Goal: Task Accomplishment & Management: Complete application form

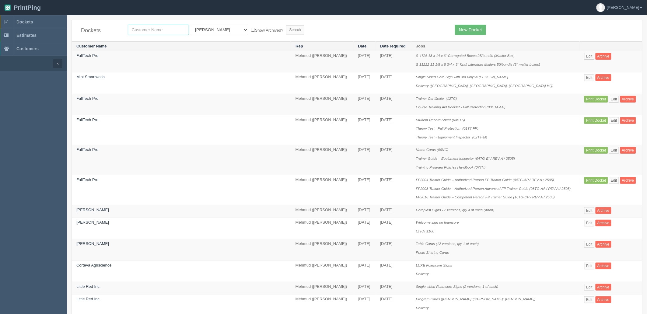
click at [146, 31] on input "text" at bounding box center [158, 30] width 61 height 10
type input "ache blaster"
click at [286, 25] on input "Search" at bounding box center [295, 29] width 18 height 9
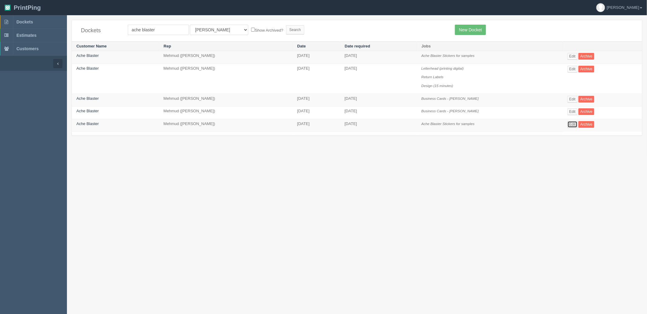
click at [571, 125] on link "Edit" at bounding box center [572, 124] width 10 height 7
click at [573, 124] on link "Edit" at bounding box center [572, 124] width 10 height 7
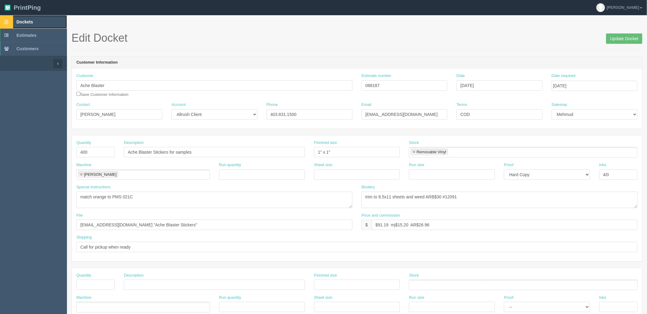
click at [40, 21] on link "Dockets" at bounding box center [33, 21] width 67 height 13
click at [185, 202] on textarea "match orange to PMS 021C" at bounding box center [214, 200] width 276 height 16
drag, startPoint x: 387, startPoint y: 81, endPoint x: 246, endPoint y: 81, distance: 140.9
click at [246, 81] on div "Customer Ache Blaster Save Customer Information Estimate number 088187 Date Sep…" at bounding box center [357, 87] width 570 height 29
click at [373, 86] on input "088187" at bounding box center [404, 85] width 86 height 10
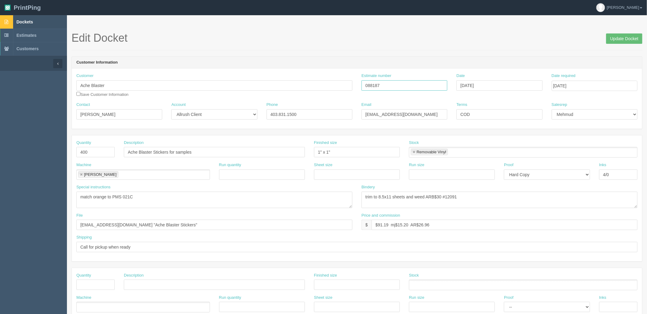
click at [373, 86] on input "088187" at bounding box center [404, 85] width 86 height 10
click at [40, 20] on link "Dockets" at bounding box center [33, 21] width 67 height 13
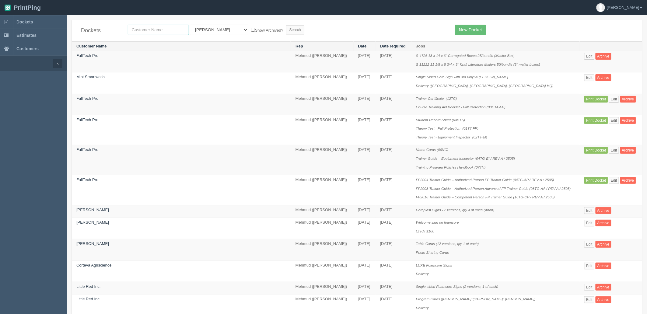
click at [152, 29] on input "text" at bounding box center [158, 30] width 61 height 10
type input "springbank links"
click at [286, 25] on input "Search" at bounding box center [295, 29] width 18 height 9
click at [160, 29] on input "text" at bounding box center [158, 30] width 61 height 10
type input "ache blaster"
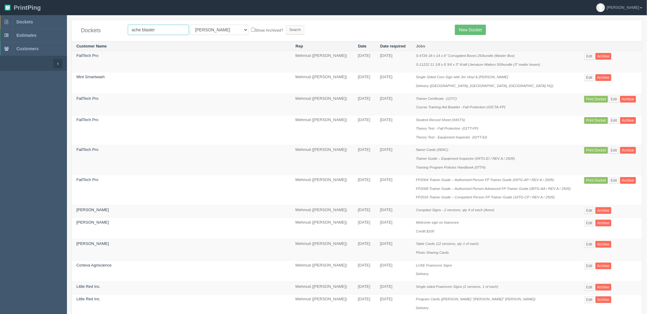
click at [286, 25] on input "Search" at bounding box center [295, 29] width 18 height 9
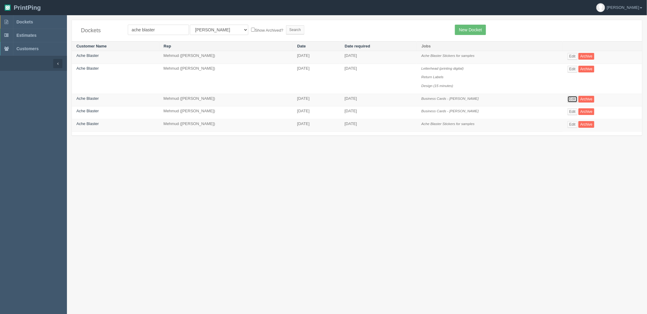
click at [572, 100] on link "Edit" at bounding box center [572, 99] width 10 height 7
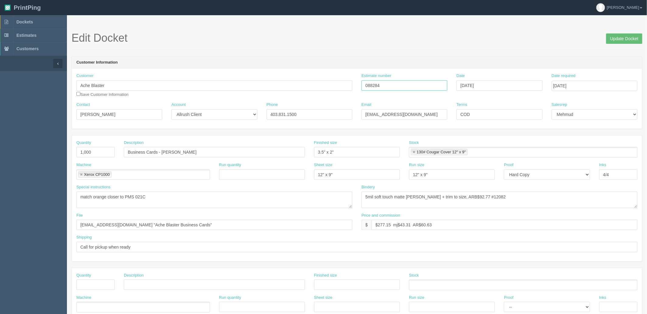
drag, startPoint x: 391, startPoint y: 86, endPoint x: 189, endPoint y: 88, distance: 202.1
click at [196, 84] on div "Customer Ache Blaster Save Customer Information Estimate number 088284 Date Jan…" at bounding box center [357, 87] width 570 height 29
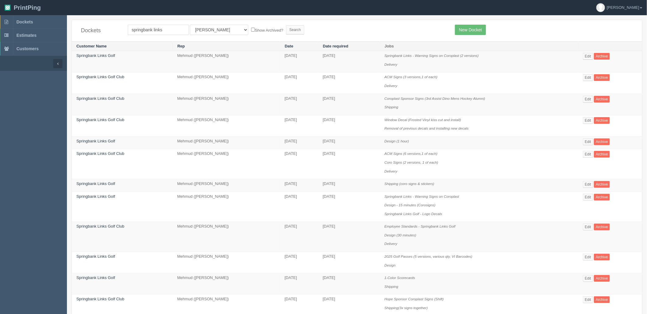
click at [206, 36] on div "Dockets springbank links All Users Ali Ali Test 1 Aly Amy Ankit Arif Brandon Da…" at bounding box center [357, 30] width 570 height 21
click at [207, 34] on select "All Users Ali Ali Test 1 Aly Amy Ankit Arif Brandon Dan France Greg Jim Mark Ma…" at bounding box center [219, 30] width 58 height 10
select select "8"
click at [190, 25] on select "All Users Ali Ali Test 1 Aly Amy Ankit Arif Brandon Dan France Greg Jim Mark Ma…" at bounding box center [219, 30] width 58 height 10
click at [286, 30] on input "Search" at bounding box center [295, 29] width 18 height 9
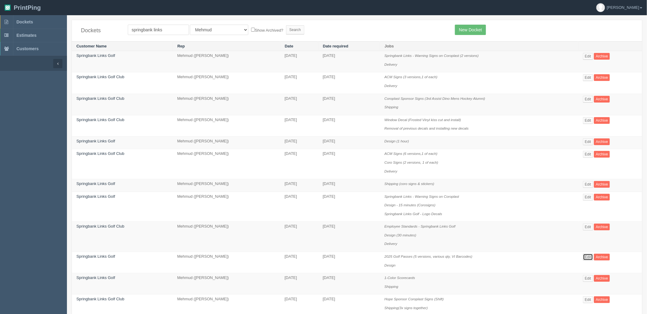
click at [588, 257] on link "Edit" at bounding box center [588, 257] width 10 height 7
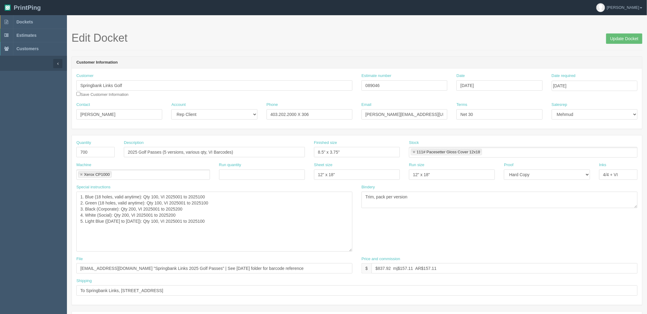
drag, startPoint x: 352, startPoint y: 207, endPoint x: 352, endPoint y: 254, distance: 47.2
click at [352, 252] on textarea "1. Blue (18 holes, valid anytime): Qty 100, VI 2025001 to 2025100 2. Green (18 …" at bounding box center [214, 222] width 276 height 60
drag, startPoint x: 180, startPoint y: 214, endPoint x: 65, endPoint y: 189, distance: 117.5
click at [65, 189] on section "Dockets Estimates Customers" at bounding box center [323, 307] width 647 height 584
drag, startPoint x: 361, startPoint y: 86, endPoint x: 275, endPoint y: 86, distance: 86.1
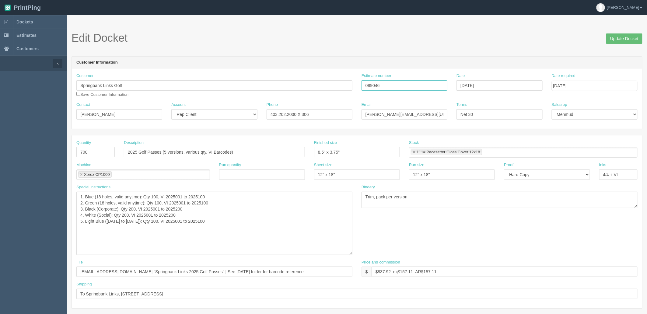
click at [275, 86] on div "Customer Springbank Links Golf Save Customer Information Estimate number 089046…" at bounding box center [357, 87] width 570 height 29
drag, startPoint x: 391, startPoint y: 272, endPoint x: 345, endPoint y: 273, distance: 46.0
click at [346, 273] on div "File files@allrush.ca "Springbank Links 2025 Golf Passes" | See Jan 2024 folder…" at bounding box center [357, 271] width 570 height 22
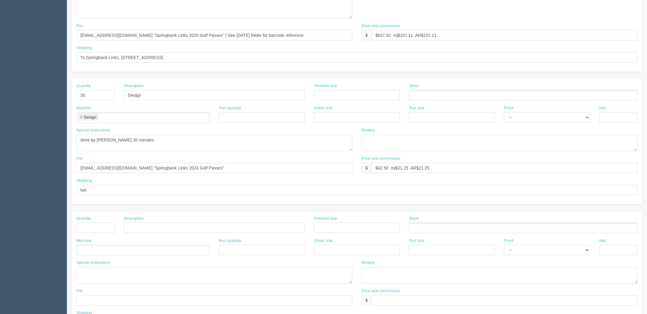
scroll to position [68, 0]
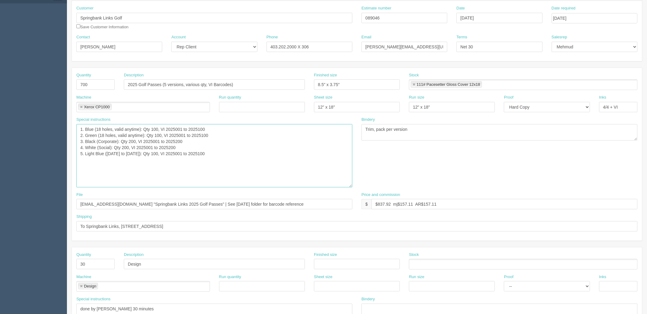
click at [286, 169] on textarea "1. Blue (18 holes, valid anytime): Qty 100, VI 2025001 to 2025100 2. Green (18 …" at bounding box center [214, 155] width 276 height 63
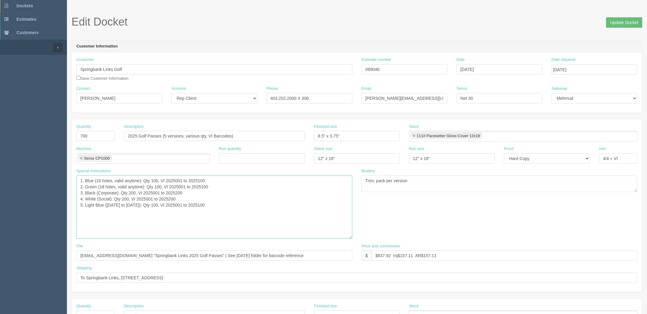
scroll to position [0, 0]
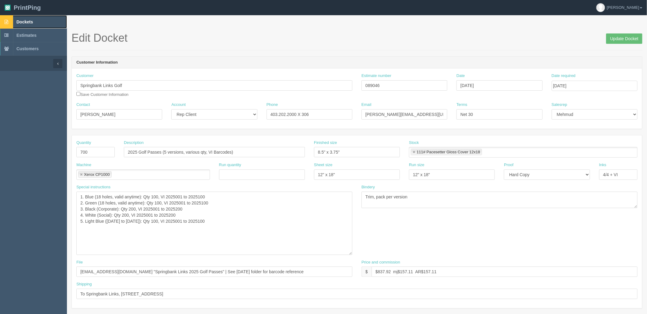
click at [45, 22] on link "Dockets" at bounding box center [33, 21] width 67 height 13
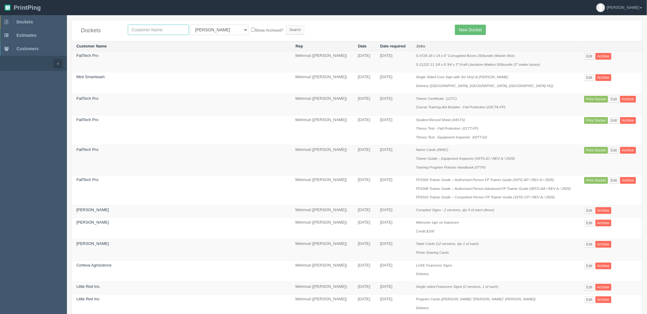
click at [159, 30] on input "text" at bounding box center [158, 30] width 61 height 10
type input "paradise"
click at [286, 25] on input "Search" at bounding box center [295, 29] width 18 height 9
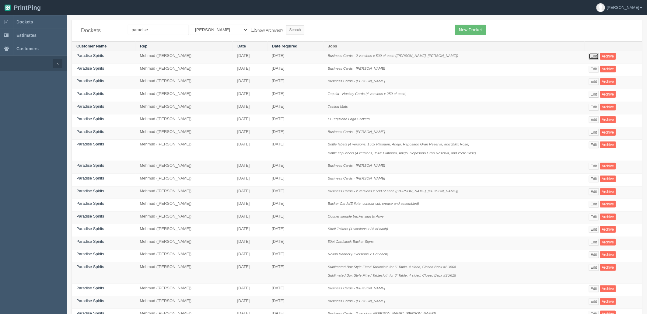
click at [596, 57] on link "Edit" at bounding box center [594, 56] width 10 height 7
click at [595, 132] on link "Edit" at bounding box center [594, 132] width 10 height 7
click at [596, 80] on link "Edit" at bounding box center [594, 81] width 10 height 7
click at [597, 68] on link "Edit" at bounding box center [594, 69] width 10 height 7
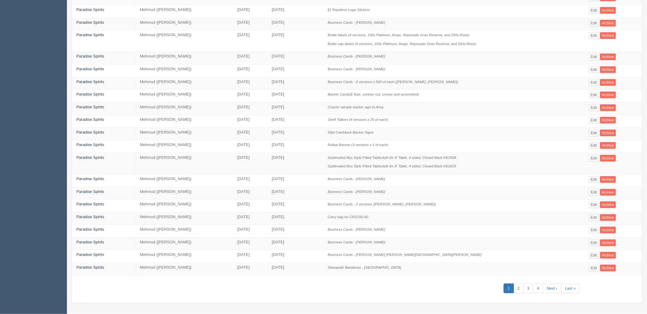
scroll to position [113, 0]
click at [592, 179] on link "Edit" at bounding box center [594, 179] width 10 height 7
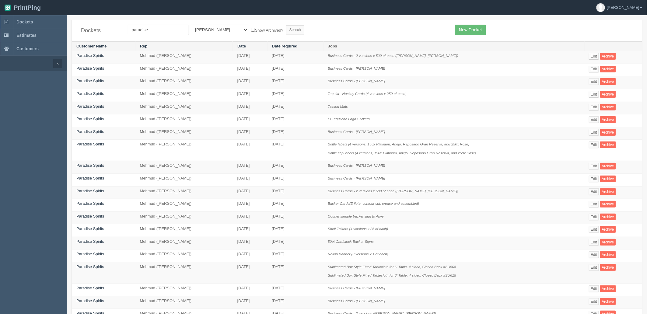
scroll to position [113, 0]
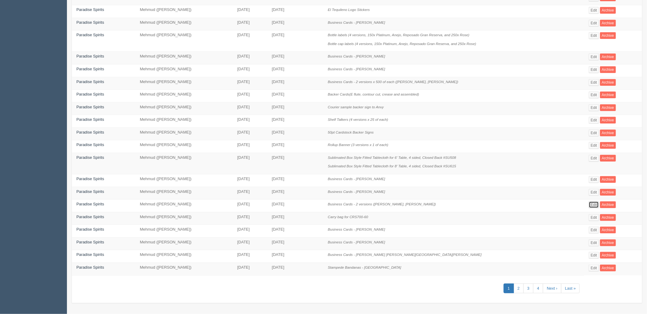
click at [591, 204] on link "Edit" at bounding box center [594, 204] width 10 height 7
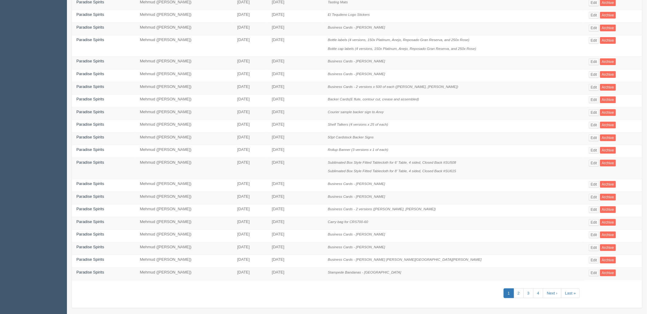
scroll to position [113, 0]
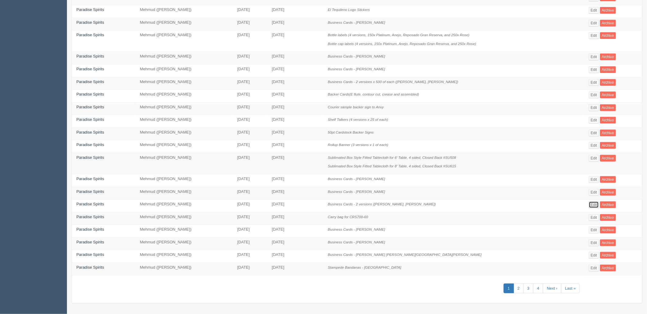
click at [594, 202] on link "Edit" at bounding box center [594, 204] width 10 height 7
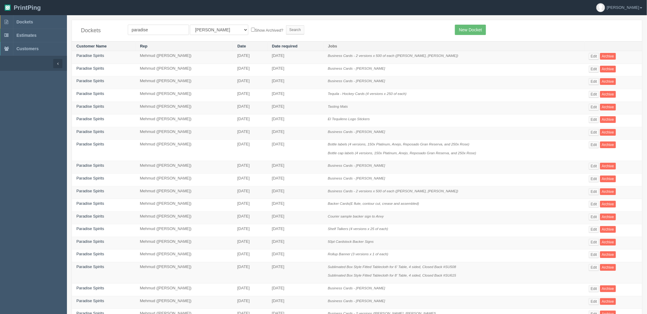
scroll to position [113, 0]
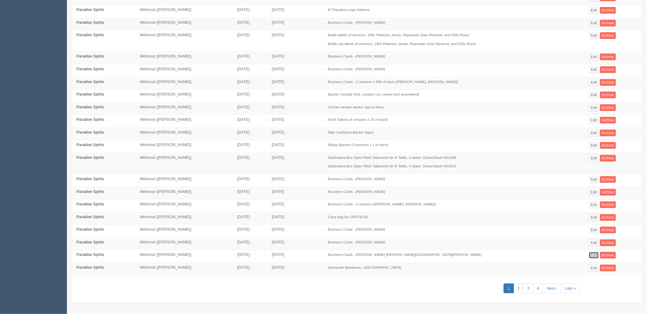
click at [597, 255] on link "Edit" at bounding box center [594, 255] width 10 height 7
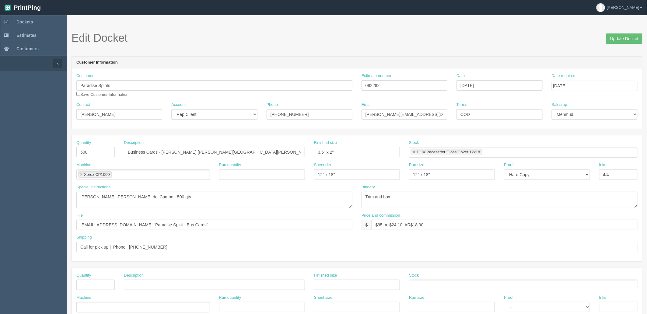
scroll to position [113, 0]
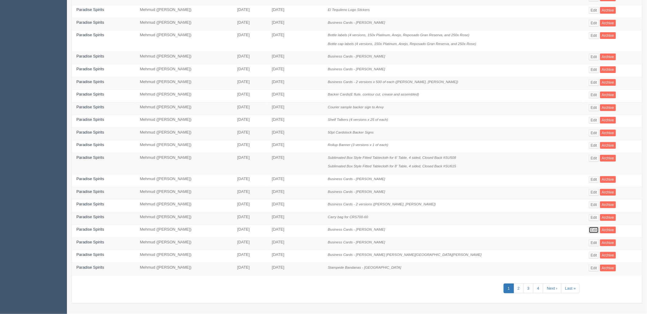
click at [592, 229] on link "Edit" at bounding box center [594, 230] width 10 height 7
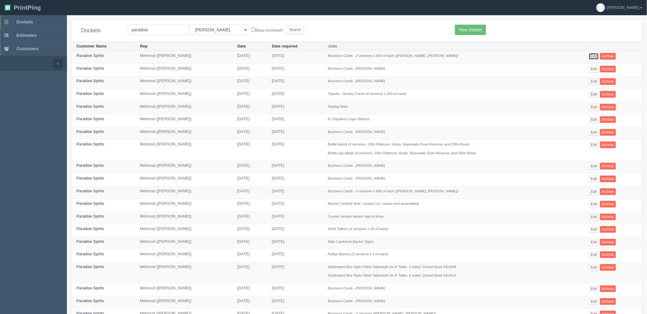
click at [595, 56] on link "Edit" at bounding box center [594, 56] width 10 height 7
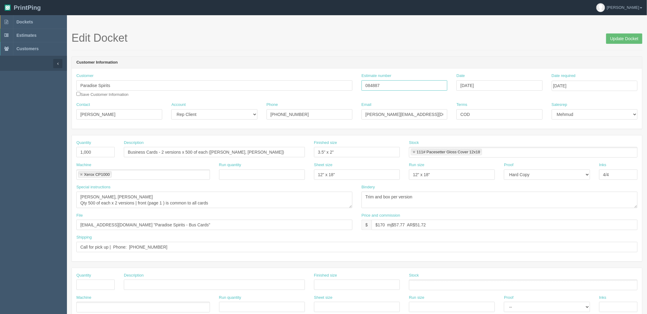
drag, startPoint x: 387, startPoint y: 85, endPoint x: 217, endPoint y: 80, distance: 170.8
click at [228, 80] on div "Customer Paradise Spirits Save Customer Information Estimate number 084887 Date…" at bounding box center [357, 87] width 570 height 29
click at [449, 195] on textarea "Trim and box per version" at bounding box center [499, 200] width 276 height 16
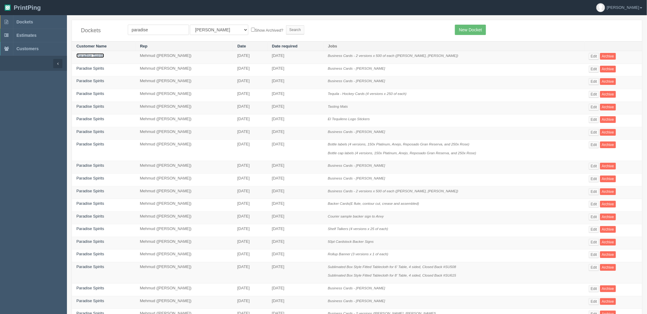
click at [98, 57] on link "Paradise Spirits" at bounding box center [90, 55] width 28 height 5
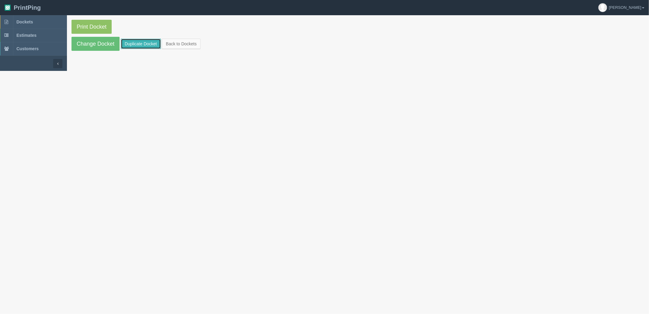
click at [140, 41] on link "Duplicate Docket" at bounding box center [141, 44] width 40 height 10
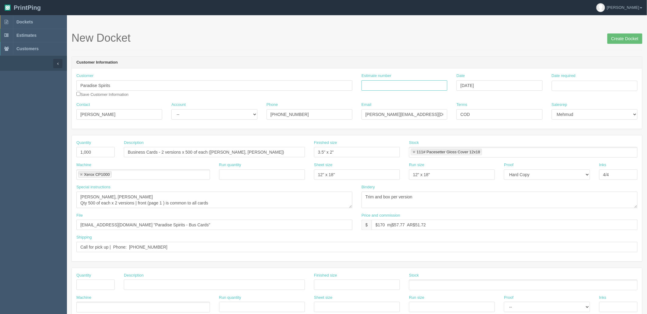
click at [375, 82] on input "Estimate number" at bounding box center [404, 85] width 86 height 10
paste input "092696"
type input "092696"
click at [582, 86] on input "Date required" at bounding box center [595, 86] width 86 height 10
click at [575, 152] on td "30" at bounding box center [574, 152] width 8 height 9
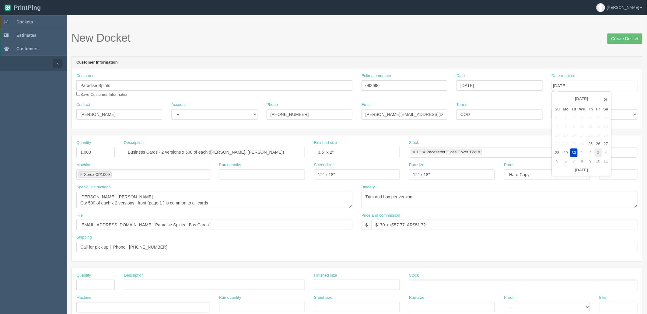
click at [596, 154] on td "3" at bounding box center [598, 152] width 7 height 9
type input "October 3, 2025"
click at [100, 152] on input "1,000" at bounding box center [95, 152] width 38 height 10
type input "2,000"
click at [220, 152] on input "Business Cards - 2 versions x 500 of each (Tony Perri, Brian Rogers)" at bounding box center [214, 152] width 181 height 10
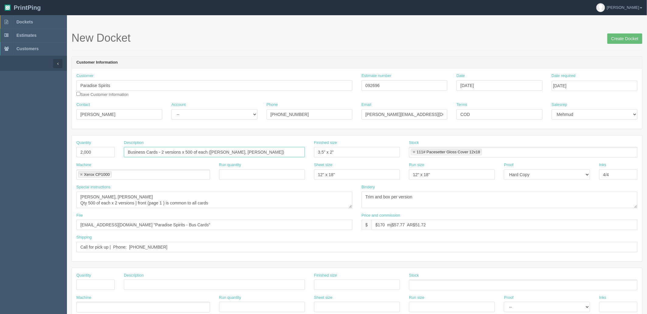
paste input "Carla Sophia Saenz"
click at [279, 153] on input "Business Cards - 2 versions x 500 of each (Carla Sophia Saenz , )" at bounding box center [214, 152] width 181 height 10
paste input "Nicholas Jazgunovich"
type input "Business Cards - 2 versions x 500 of each (Carla Sophia Saenz , Nicholas Jazgun…"
drag, startPoint x: 138, startPoint y: 197, endPoint x: 65, endPoint y: 197, distance: 72.1
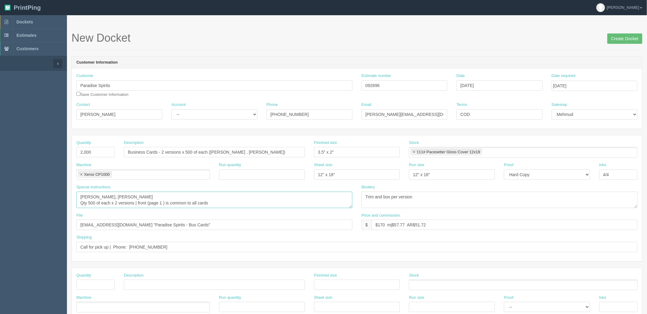
click at [65, 197] on section "Dockets Estimates Customers" at bounding box center [323, 283] width 647 height 537
paste textarea "Carla Sophia Saenz , Nicholas Jazgunovich"
click at [90, 203] on textarea "Tony Perri, Brian Rogers Qty 500 of each x 2 versions | front (page 1 ) is comm…" at bounding box center [214, 200] width 276 height 16
type textarea "Carla Sophia Saenz , Nicholas Jazgunovich Qty 1000 of each x 2 versions | front…"
click at [203, 226] on input "files@allrush.ca "Paradise Spirits - Bus Cards"" at bounding box center [214, 225] width 276 height 10
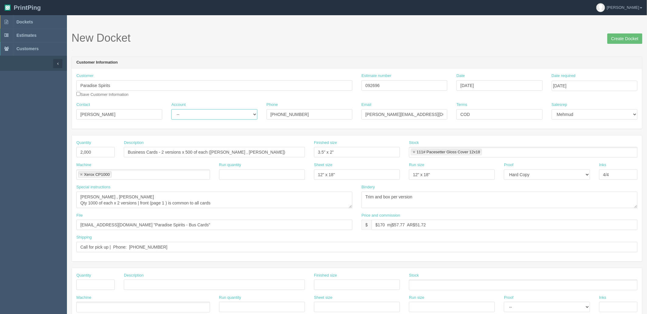
click at [207, 113] on select "-- Existing Client Allrush Client Rep Client" at bounding box center [214, 114] width 86 height 10
select select "Rep Client"
click at [171, 109] on select "-- Existing Client Allrush Client Rep Client" at bounding box center [214, 114] width 86 height 10
drag, startPoint x: 389, startPoint y: 84, endPoint x: 272, endPoint y: 110, distance: 119.5
click at [285, 83] on div "Customer Paradise Spirits Save Customer Information Estimate number 092696 Date…" at bounding box center [357, 87] width 570 height 29
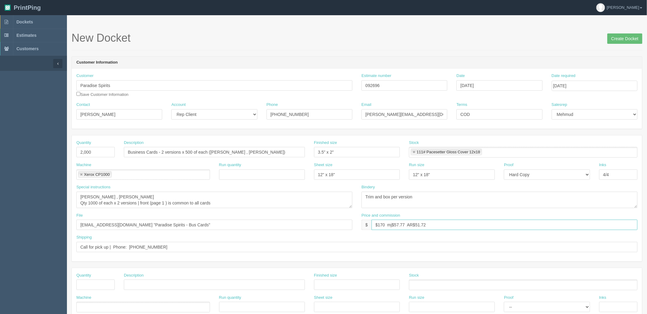
drag, startPoint x: 445, startPoint y: 223, endPoint x: 437, endPoint y: 223, distance: 8.2
click at [445, 223] on input "$170 mj$57.77 AR$51.72" at bounding box center [505, 225] width 266 height 10
drag, startPoint x: 379, startPoint y: 225, endPoint x: 649, endPoint y: 225, distance: 269.6
click at [647, 225] on html "PrintPing Zack Edit account ( [PERSON_NAME][EMAIL_ADDRESS][DOMAIN_NAME] ) Logou…" at bounding box center [323, 276] width 647 height 553
click at [438, 225] on input "$210 mj$ AR$" at bounding box center [505, 225] width 266 height 10
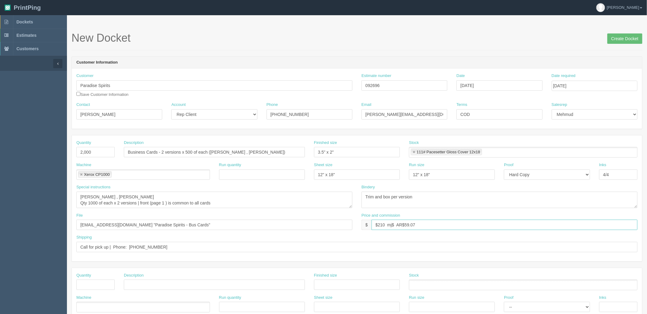
drag, startPoint x: 424, startPoint y: 222, endPoint x: 506, endPoint y: 228, distance: 81.7
click at [426, 222] on input "$210 mj$ AR$59.07" at bounding box center [505, 225] width 266 height 10
type input "$210 mj$67.42 AR$59.07"
click at [329, 18] on section "New Docket Create Docket Customer Information Customer Paradise Spirits Save Cu…" at bounding box center [357, 283] width 580 height 537
click at [187, 151] on input "Business Cards - 2 versions x 500 of each (Carla Sophia Saenz , Nicholas Jazgun…" at bounding box center [214, 152] width 181 height 10
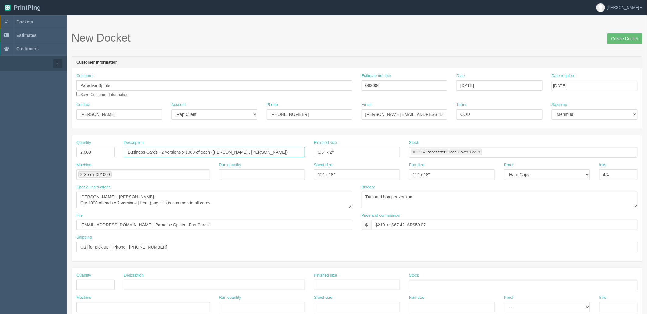
type input "Business Cards - 2 versions x 1000 of each (Carla Sophia Saenz , Nicholas Jazgu…"
click at [214, 197] on textarea "Tony Perri, Brian Rogers Qty 500 of each x 2 versions | front (page 1 ) is comm…" at bounding box center [214, 200] width 276 height 16
click at [622, 37] on input "Create Docket" at bounding box center [624, 38] width 35 height 10
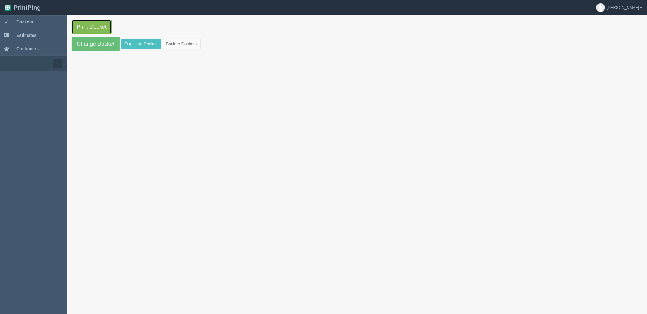
click at [101, 27] on link "Print Docket" at bounding box center [92, 27] width 40 height 14
click at [34, 23] on link "Dockets" at bounding box center [33, 21] width 67 height 13
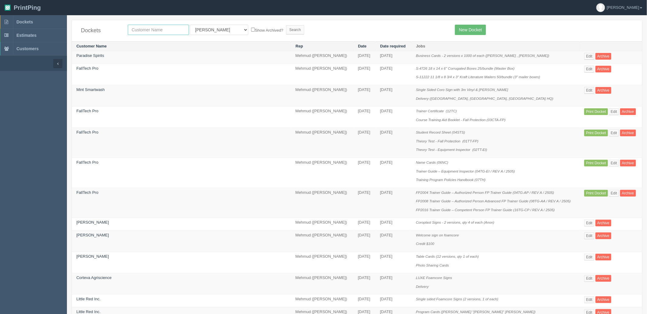
click at [148, 30] on input "text" at bounding box center [158, 30] width 61 height 10
type input "nialli"
click at [286, 25] on input "Search" at bounding box center [295, 29] width 18 height 9
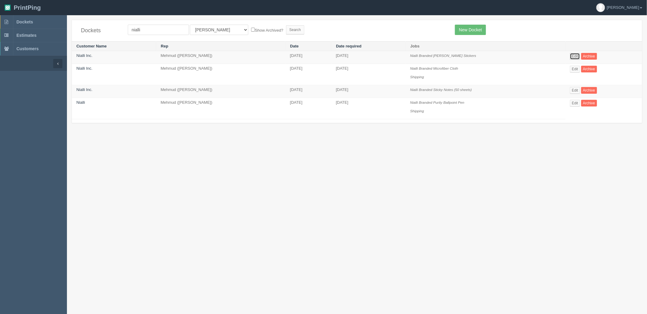
click at [570, 57] on link "Edit" at bounding box center [575, 56] width 10 height 7
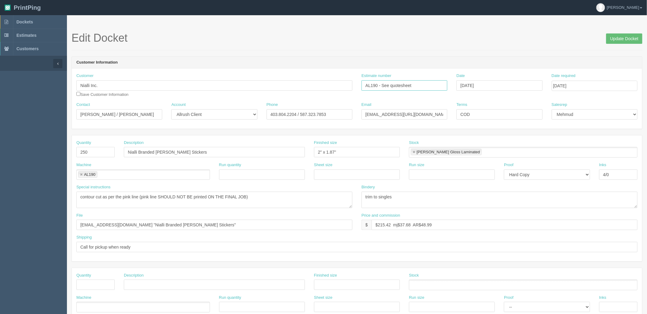
drag, startPoint x: 419, startPoint y: 84, endPoint x: 216, endPoint y: 77, distance: 202.8
click at [218, 77] on div "Customer Nialli Inc. Save Customer Information Estimate number AL190 - See quot…" at bounding box center [357, 87] width 570 height 29
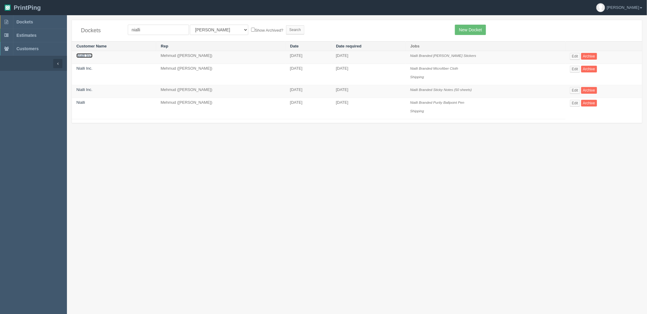
click at [89, 55] on link "Nialli Inc." at bounding box center [84, 55] width 16 height 5
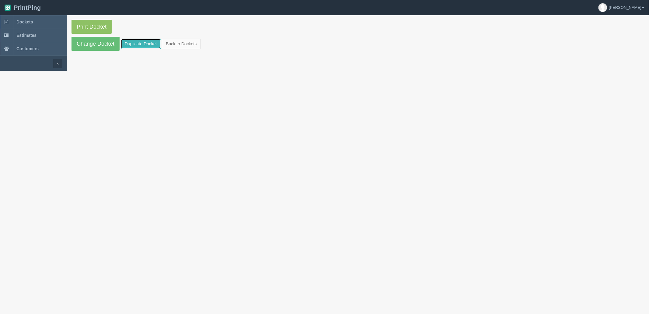
click at [134, 44] on link "Duplicate Docket" at bounding box center [141, 44] width 40 height 10
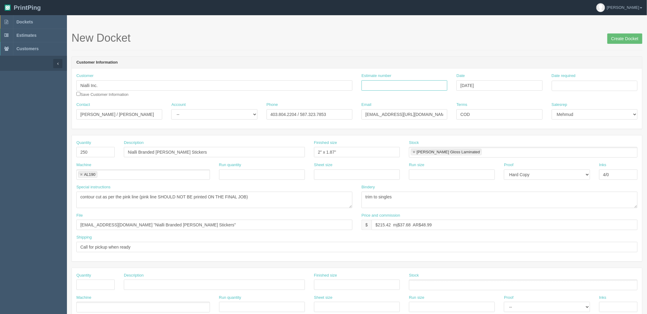
click at [382, 85] on input "Estimate number" at bounding box center [404, 85] width 86 height 10
paste input "AL190 - See quotesheet"
type input "AL190 - See quotesheet"
click at [579, 85] on input "Date required" at bounding box center [595, 86] width 86 height 10
click at [574, 161] on td "7" at bounding box center [574, 161] width 8 height 9
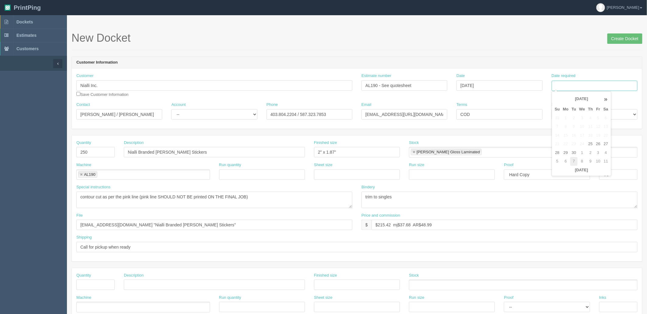
type input "October 7, 2025"
drag, startPoint x: 428, startPoint y: 54, endPoint x: 363, endPoint y: 86, distance: 72.4
click at [428, 54] on form "New Docket Create Docket Customer Information Customer Nialli Inc. Save Custome…" at bounding box center [357, 288] width 571 height 512
drag, startPoint x: 192, startPoint y: 113, endPoint x: 192, endPoint y: 118, distance: 5.2
click at [192, 113] on select "-- Existing Client Allrush Client Rep Client" at bounding box center [214, 114] width 86 height 10
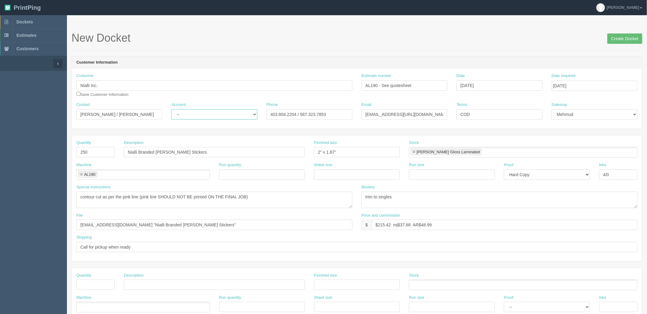
select select "Allrush Client"
click at [171, 109] on select "-- Existing Client Allrush Client Rep Client" at bounding box center [214, 114] width 86 height 10
drag, startPoint x: 107, startPoint y: 113, endPoint x: 19, endPoint y: 123, distance: 88.2
click at [17, 122] on section "Dockets Estimates Customers" at bounding box center [323, 283] width 647 height 537
type input "Brayden McBean"
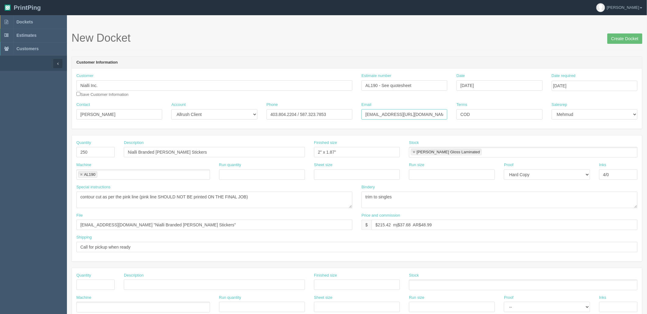
drag, startPoint x: 408, startPoint y: 114, endPoint x: 232, endPoint y: 114, distance: 175.9
click at [232, 114] on div "Contact Brayden McBean Account -- Existing Client Allrush Client Rep Client Pho…" at bounding box center [357, 113] width 570 height 22
type input "braydenmcbean@nialli.com"
drag, startPoint x: 300, startPoint y: 114, endPoint x: 187, endPoint y: 113, distance: 113.2
click at [201, 113] on div "Contact Brayden McBean Account -- Existing Client Allrush Client Rep Client Pho…" at bounding box center [357, 113] width 570 height 22
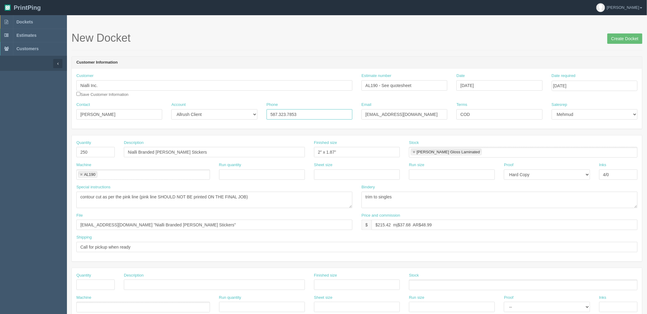
type input "587.323.7853"
drag, startPoint x: 104, startPoint y: 150, endPoint x: -57, endPoint y: 150, distance: 161.0
click at [0, 150] on html "PrintPing Zack Edit account ( zack@allrush.ca ) Logout Dockets Estimates" at bounding box center [323, 276] width 647 height 553
type input "500"
click at [285, 195] on textarea "contour cut as per the pink line (pink line SHOULD NOT BE printed ON THE FINAL …" at bounding box center [214, 200] width 276 height 16
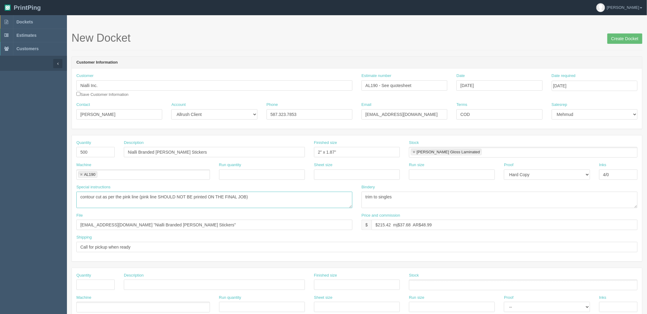
drag, startPoint x: 124, startPoint y: 194, endPoint x: -145, endPoint y: 194, distance: 268.7
click at [0, 194] on html "PrintPing Zack Edit account ( zack@allrush.ca ) Logout Dockets Estimates" at bounding box center [323, 276] width 647 height 553
click at [126, 196] on textarea "contour cut as per the pink line (pink line SHOULD NOT BE printed ON THE FINAL …" at bounding box center [214, 200] width 276 height 16
type textarea "exact rerun, see sample inside DKT"
click at [178, 224] on input "files@allrush.ca "Nialli Branded BOPP Stickers"" at bounding box center [214, 225] width 276 height 10
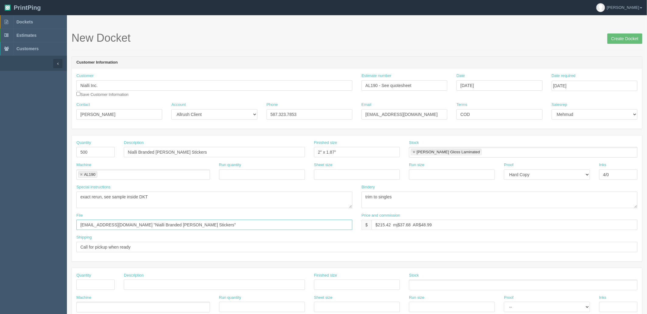
drag, startPoint x: 200, startPoint y: 225, endPoint x: -156, endPoint y: 225, distance: 355.7
click at [0, 225] on html "PrintPing Zack Edit account ( zack@allrush.ca ) Logout Dockets Estimates" at bounding box center [323, 276] width 647 height 553
click at [168, 194] on textarea "contour cut as per the pink line (pink line SHOULD NOT BE printed ON THE FINAL …" at bounding box center [214, 200] width 276 height 16
click at [103, 195] on textarea "contour cut as per the pink line (pink line SHOULD NOT BE printed ON THE FINAL …" at bounding box center [214, 200] width 276 height 16
type textarea "exact rerun from May 2025, see sample inside DKT"
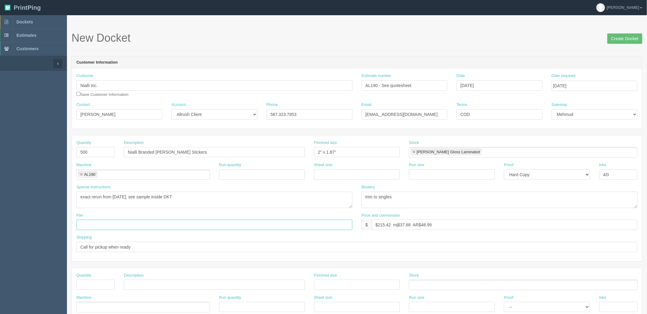
click at [105, 225] on input "text" at bounding box center [214, 225] width 276 height 10
paste input "Z:\N\Nialli Inc\2025\May 2025\Stickers_2x1.87_051325"
type input "Z:\N\Nialli Inc\2025\May 2025\Stickers_2x1.87_051325"
drag, startPoint x: 151, startPoint y: 246, endPoint x: -19, endPoint y: 246, distance: 169.8
click at [0, 246] on html "PrintPing Zack Edit account ( [PERSON_NAME][EMAIL_ADDRESS][DOMAIN_NAME] ) Logou…" at bounding box center [323, 276] width 647 height 553
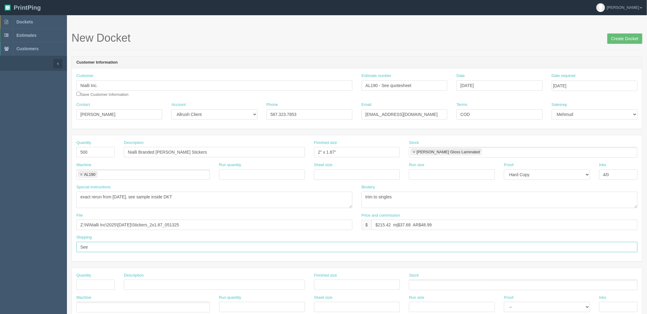
type input "See below"
click at [97, 285] on input "text" at bounding box center [95, 285] width 38 height 10
type input "1"
type input "Delivery"
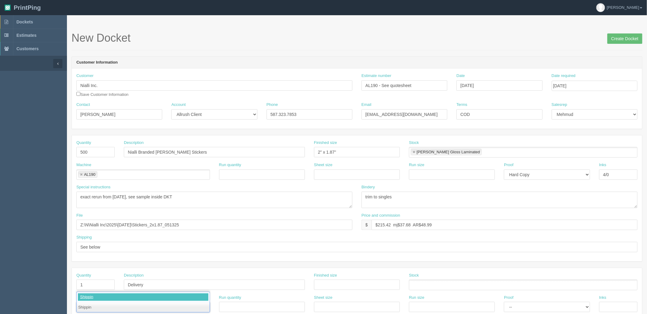
type input "Shipping"
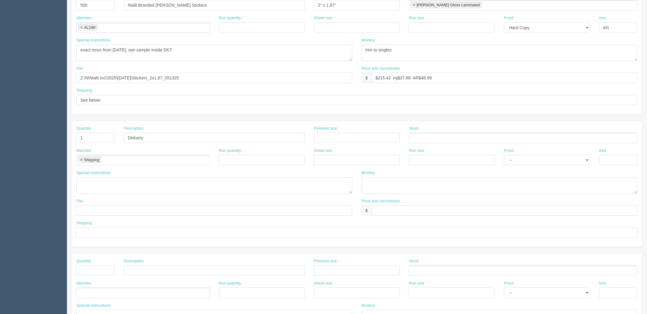
scroll to position [169, 0]
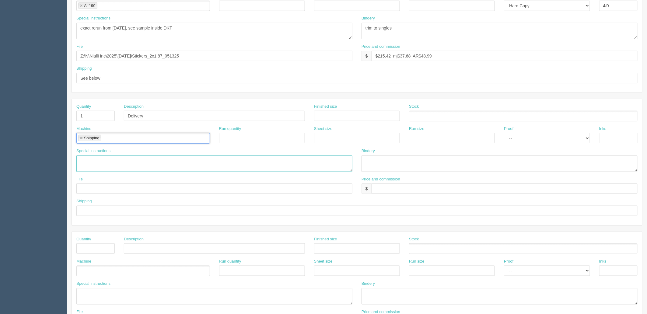
click at [89, 161] on textarea at bounding box center [214, 163] width 276 height 16
paste textarea "Nialli Kelly Choi 1301-401 9 Ave SW Calgary AB T2P 3C5"
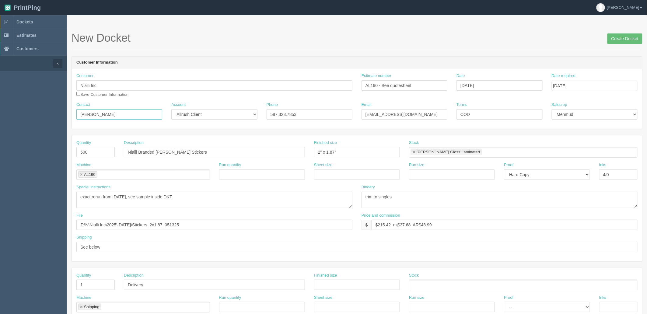
drag, startPoint x: 115, startPoint y: 113, endPoint x: 19, endPoint y: 111, distance: 95.6
click at [19, 111] on section "Dockets Estimates Customers" at bounding box center [323, 283] width 647 height 537
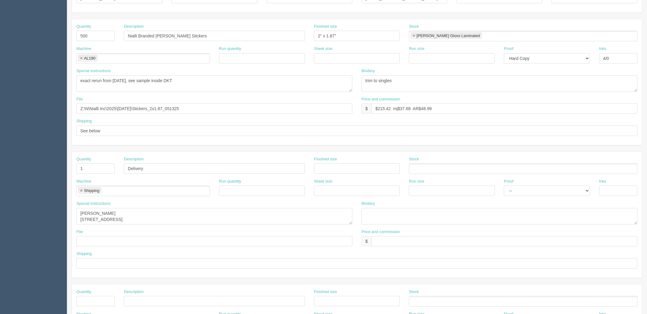
scroll to position [135, 0]
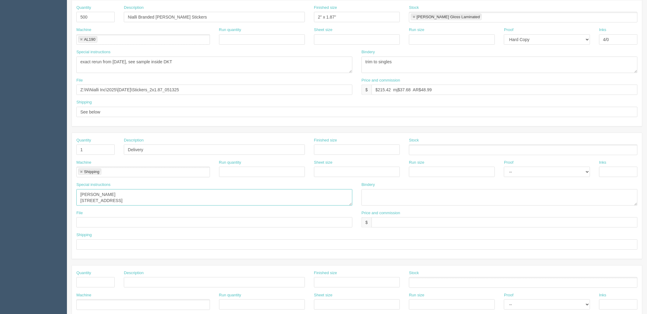
click at [134, 198] on textarea "Nialli Kelly Choi 1301-401 9 Ave SW Calgary AB T2P 3C5" at bounding box center [214, 197] width 276 height 16
paste textarea "Brayden McBean"
type textarea "ATT: Brayden McBean, Nialli, 1301-401 9 Ave SW, Calgary AB T2P 3C5"
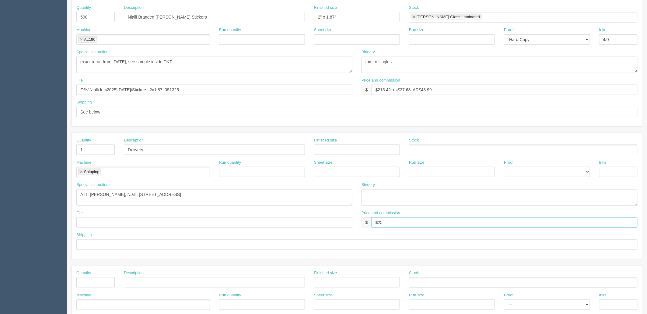
type input "$25 mj$0 AR$5"
type input "See spcl inst."
click at [223, 197] on textarea "ATT: Brayden McBean, Nialli, 1301-401 9 Ave SW, Calgary AB T2P 3C5" at bounding box center [214, 197] width 276 height 16
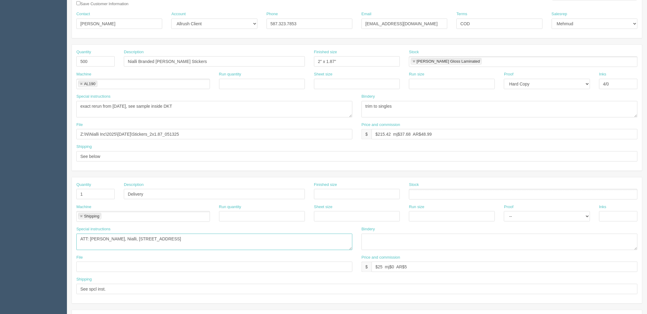
scroll to position [34, 0]
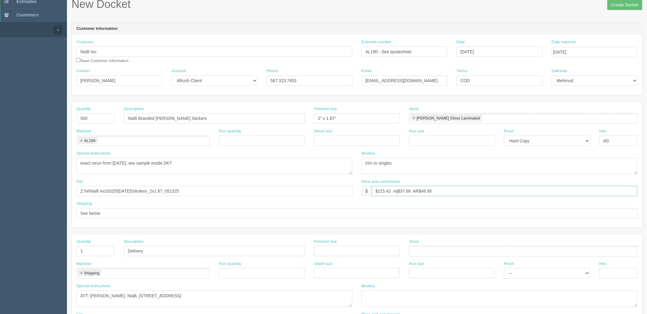
drag, startPoint x: 381, startPoint y: 189, endPoint x: 649, endPoint y: 157, distance: 269.4
click at [647, 157] on html "PrintPing Zack Edit account ( [PERSON_NAME][EMAIL_ADDRESS][DOMAIN_NAME] ) Logou…" at bounding box center [323, 242] width 647 height 553
type input "$246.03 mj$34.65 AR$69.30"
click at [412, 166] on textarea "trim to singles" at bounding box center [499, 166] width 276 height 16
click at [247, 164] on textarea "contour cut as per the pink line (pink line SHOULD NOT BE printed ON THE FINAL …" at bounding box center [214, 166] width 276 height 16
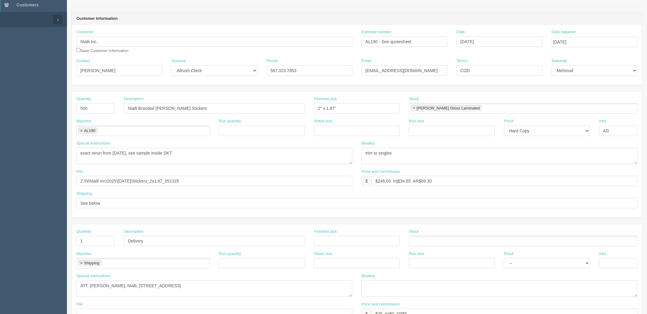
scroll to position [0, 0]
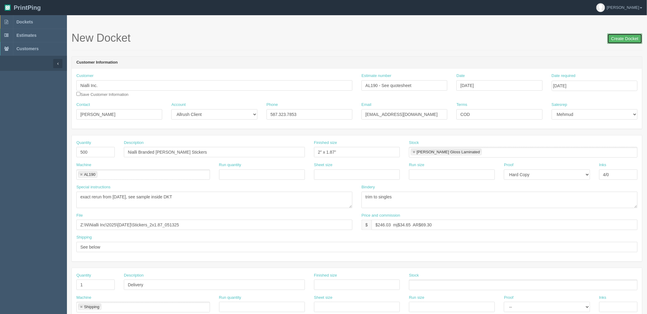
click at [620, 40] on input "Create Docket" at bounding box center [624, 38] width 35 height 10
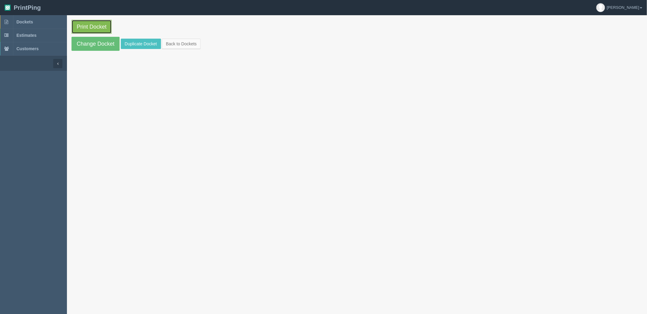
click at [92, 28] on link "Print Docket" at bounding box center [92, 27] width 40 height 14
drag, startPoint x: 43, startPoint y: 23, endPoint x: 34, endPoint y: 35, distance: 14.7
click at [43, 23] on link "Dockets" at bounding box center [33, 21] width 67 height 13
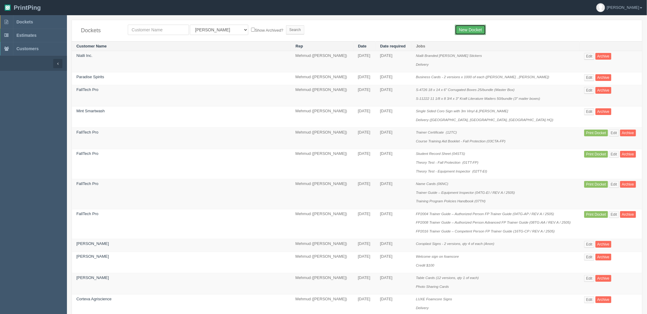
click at [473, 26] on link "New Docket" at bounding box center [470, 30] width 31 height 10
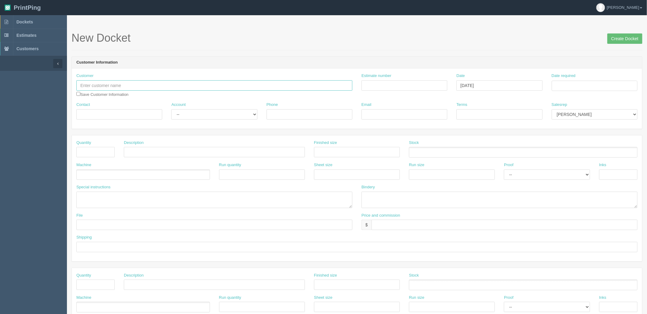
click at [138, 84] on input "text" at bounding box center [214, 85] width 276 height 10
paste input "Vote Ed"
type input "Vote Ed"
drag, startPoint x: 127, startPoint y: 114, endPoint x: 167, endPoint y: 117, distance: 40.0
click at [127, 114] on input "Contact" at bounding box center [119, 114] width 86 height 10
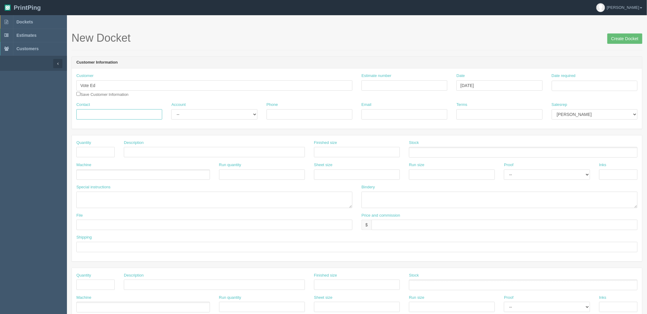
paste input "Eddy Cojocaru"
type input "Eddy Cojocaru"
drag, startPoint x: 186, startPoint y: 116, endPoint x: 189, endPoint y: 118, distance: 3.7
click at [186, 116] on select "-- Existing Client Allrush Client Rep Client" at bounding box center [214, 114] width 86 height 10
select select "Allrush Client"
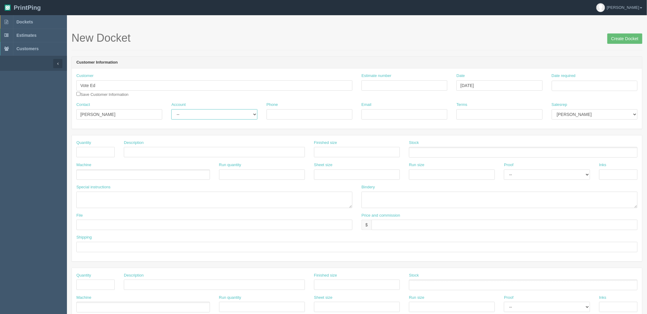
click at [171, 109] on select "-- Existing Client Allrush Client Rep Client" at bounding box center [214, 114] width 86 height 10
drag, startPoint x: 414, startPoint y: 87, endPoint x: 459, endPoint y: 86, distance: 44.7
click at [414, 87] on input "Estimate number" at bounding box center [404, 85] width 86 height 10
paste input "092682"
type input "092682"
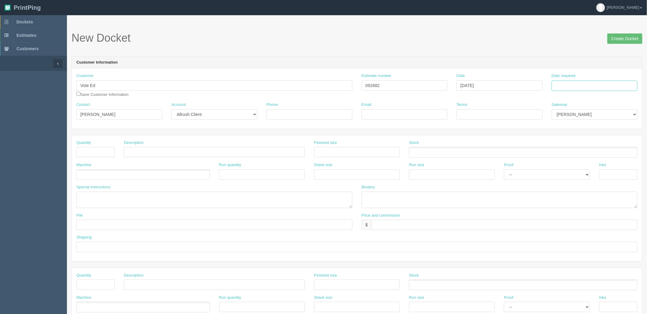
click at [581, 86] on input "Date required" at bounding box center [595, 86] width 86 height 10
click at [574, 160] on td "7" at bounding box center [574, 161] width 8 height 9
click at [597, 118] on td "3" at bounding box center [598, 118] width 7 height 9
type input "October 3, 2025"
click at [580, 57] on header "Customer Information" at bounding box center [357, 63] width 570 height 12
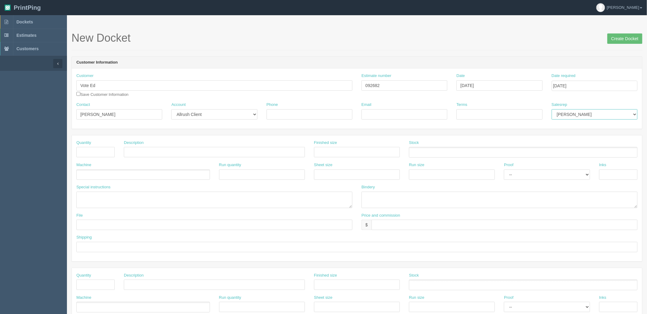
click at [579, 115] on select "Mark Mikayla Aly Stacy Rebecca Matthew Viki Phil Greg Jim Sam Brandon Zach Stev…" at bounding box center [595, 114] width 86 height 10
select select "8"
click at [552, 109] on select "Mark Mikayla Aly Stacy Rebecca Matthew Viki Phil Greg Jim Sam Brandon Zach Stev…" at bounding box center [595, 114] width 86 height 10
click at [285, 110] on input "Phone" at bounding box center [310, 114] width 86 height 10
paste input "403-680-6600"
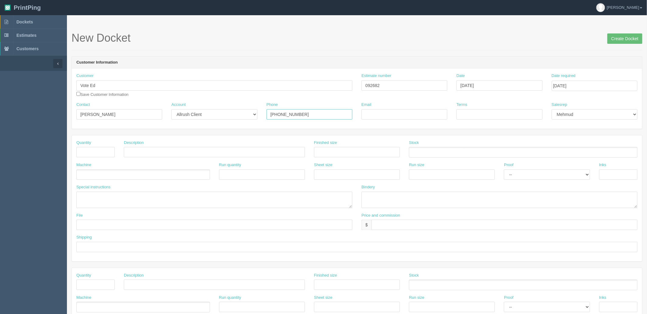
type input "403-680-6600"
click at [393, 113] on input "Email" at bounding box center [404, 114] width 86 height 10
paste input "<edi.cojocaru@gmail.com>"
type input "edi.cojocaru@gmail.com"
type input "COD"
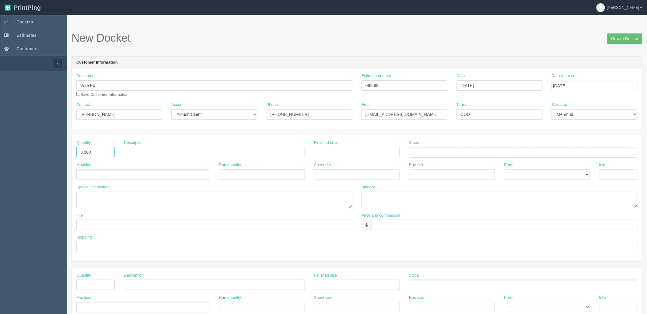
type input "3,000"
click at [160, 150] on input "text" at bounding box center [214, 152] width 181 height 10
type input "Vote Ed Flyers"
type input "5" x 7""
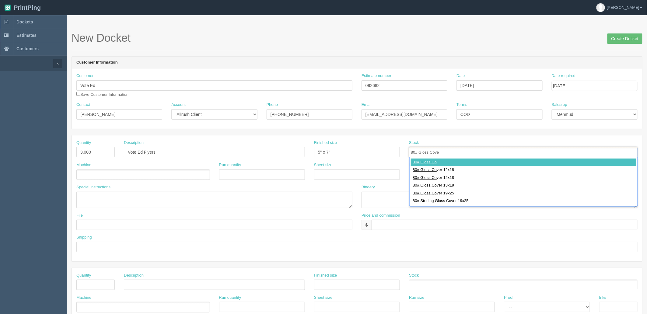
type input "80# Gloss Cover"
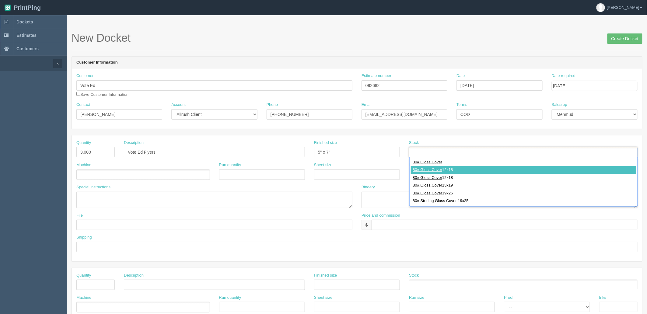
type input "80# Gloss Cover 12x18"
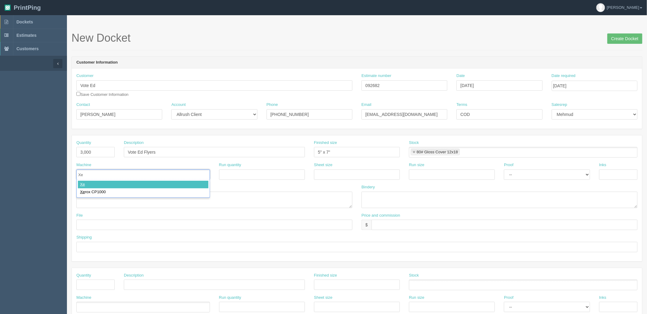
type input "Xer"
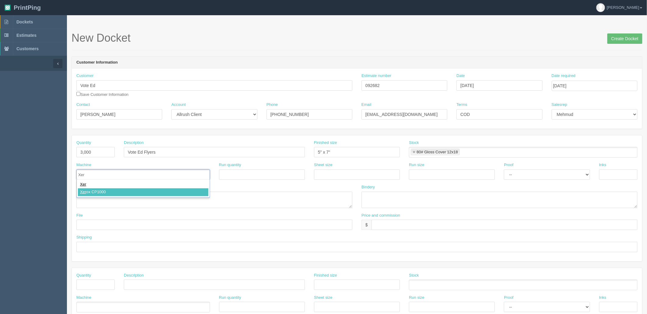
type input "Xerox CP1000"
paste input "<edi.cojocaru@gmail.com>"
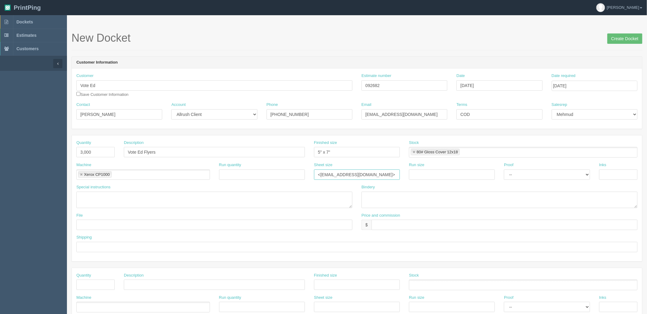
type input "12" x 18""
paste input "12" x 18""
type input "12" x 18""
select select "Hard Copy"
click at [504, 169] on select "-- Email Hard Copy" at bounding box center [547, 174] width 86 height 10
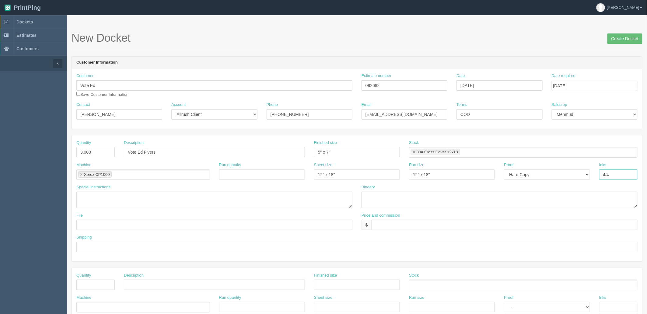
type input "4/4"
type textarea "double sided, match suit and skin tone colors to sample inside DKT"
click at [382, 201] on textarea at bounding box center [499, 200] width 276 height 16
drag, startPoint x: 395, startPoint y: 82, endPoint x: 230, endPoint y: 108, distance: 166.8
click at [230, 108] on div "Customer Vote Ed Save Customer Information Estimate number 092682 Date Septembe…" at bounding box center [357, 98] width 570 height 60
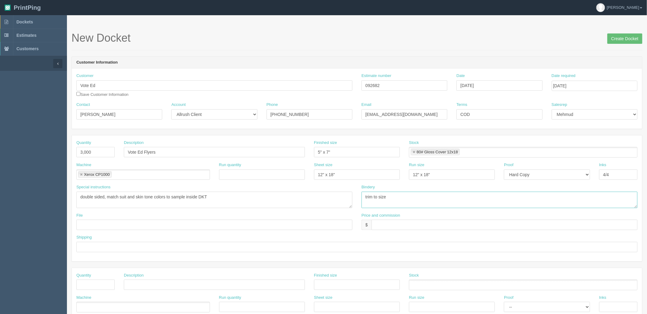
click at [396, 197] on textarea "trim to size" at bounding box center [499, 200] width 276 height 16
type textarea "trim to size, bundle in 250s"
click at [393, 225] on input "text" at bounding box center [505, 225] width 266 height 10
click at [434, 225] on input "$491.66 mj$65.55 AR$" at bounding box center [505, 225] width 266 height 10
type input "$491.66 mj$65.55 AR$98.33"
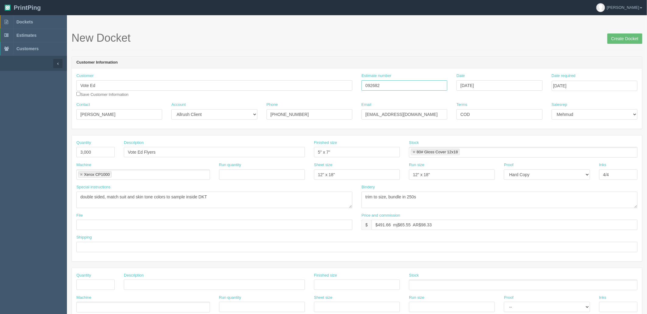
drag, startPoint x: 389, startPoint y: 85, endPoint x: 188, endPoint y: 84, distance: 200.8
click at [189, 84] on div "Customer Vote Ed Save Customer Information Estimate number 092682 Date Septembe…" at bounding box center [357, 87] width 570 height 29
type input "092678"
click at [110, 227] on input "text" at bounding box center [214, 225] width 276 height 10
drag, startPoint x: 167, startPoint y: 149, endPoint x: 99, endPoint y: 198, distance: 84.1
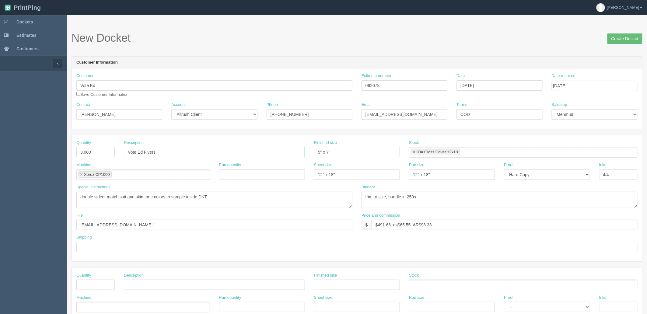
click at [23, 144] on section "Dockets Estimates Customers" at bounding box center [323, 283] width 647 height 537
drag, startPoint x: 124, startPoint y: 225, endPoint x: 139, endPoint y: 225, distance: 15.2
click at [125, 225] on input "files@allrush.ca "" at bounding box center [214, 225] width 276 height 10
paste input "Vote Ed Flyers"
type input "files@allrush.ca "Vote Ed Flyers""
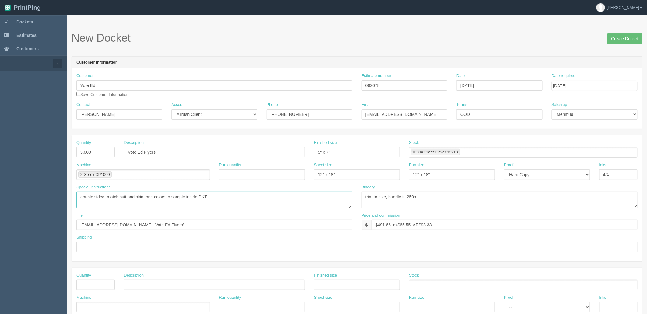
click at [223, 198] on textarea "double sided, match suit and skin tone colors to sample inside DKT" at bounding box center [214, 200] width 276 height 16
type textarea "double sided, match suit and skin tone colors to sample inside DKT | Zack to se…"
click at [119, 246] on input "text" at bounding box center [356, 247] width 561 height 10
drag, startPoint x: 85, startPoint y: 245, endPoint x: 93, endPoint y: 250, distance: 9.1
click at [85, 245] on input "Cal for pickup when ready" at bounding box center [356, 247] width 561 height 10
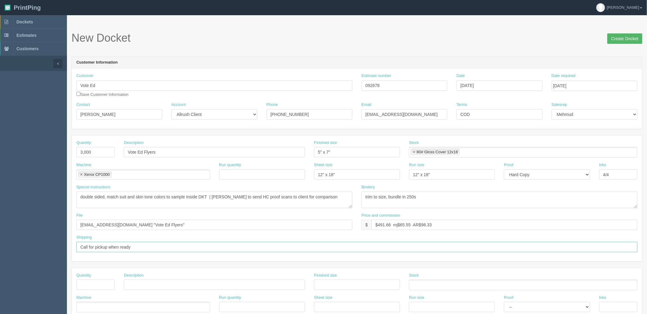
type input "Call for pickup when ready"
click at [622, 39] on input "Create Docket" at bounding box center [624, 38] width 35 height 10
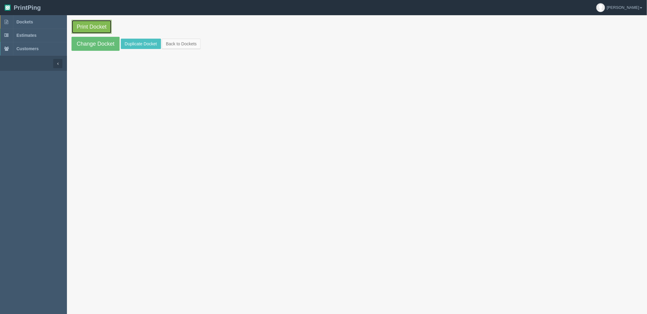
click at [101, 23] on link "Print Docket" at bounding box center [92, 27] width 40 height 14
click at [29, 22] on span "Dockets" at bounding box center [24, 21] width 16 height 5
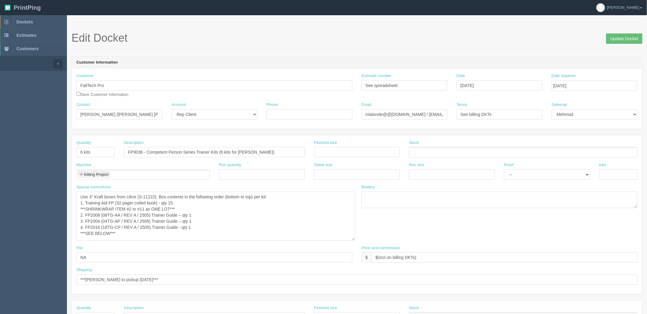
scroll to position [12, 0]
click at [46, 20] on link "Dockets" at bounding box center [33, 21] width 67 height 13
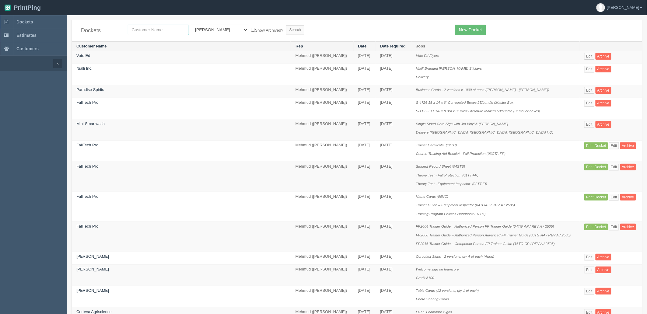
click at [148, 29] on input "text" at bounding box center [158, 30] width 61 height 10
type input "willow"
click at [286, 25] on input "Search" at bounding box center [295, 29] width 18 height 9
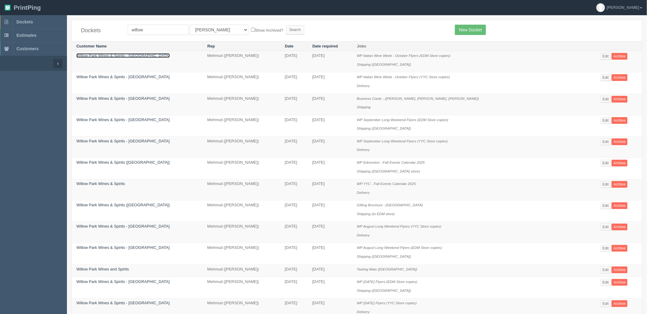
click at [103, 56] on link "Willow Park Wines & Spirits - [GEOGRAPHIC_DATA]" at bounding box center [122, 55] width 93 height 5
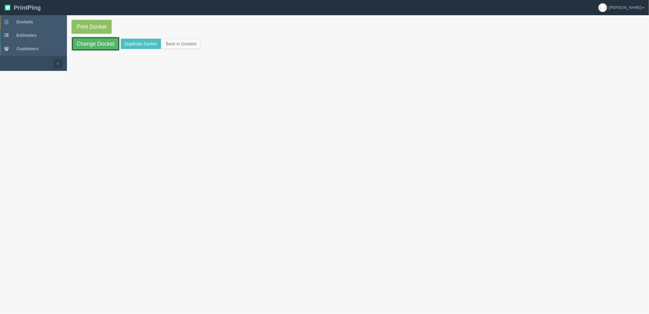
click at [101, 41] on link "Change Docket" at bounding box center [96, 44] width 48 height 14
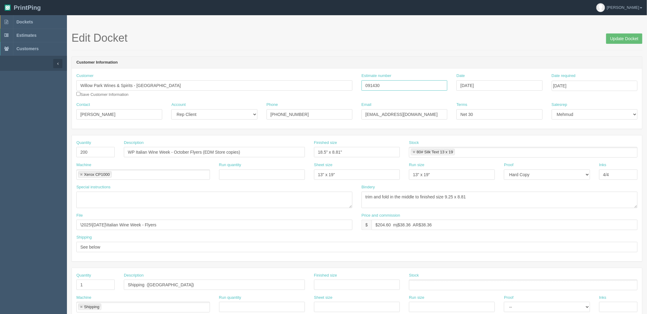
drag, startPoint x: 336, startPoint y: 77, endPoint x: 176, endPoint y: 72, distance: 159.2
click at [183, 73] on div "Customer Willow Park Wines & Spirits - [GEOGRAPHIC_DATA] Save Customer Informat…" at bounding box center [357, 87] width 570 height 29
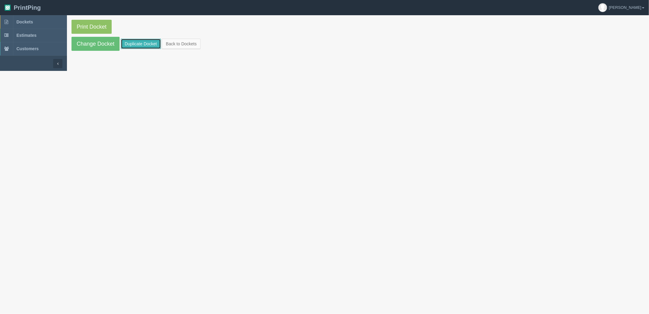
click at [141, 43] on link "Duplicate Docket" at bounding box center [141, 44] width 40 height 10
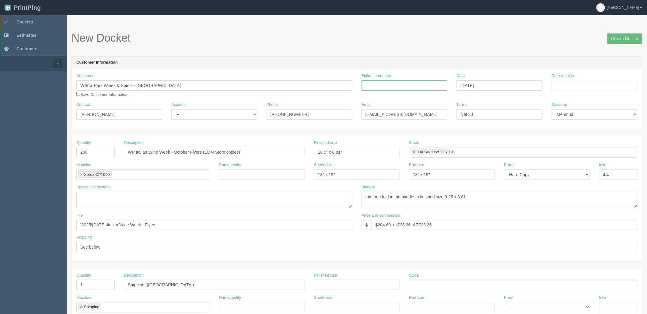
click at [417, 86] on input "Estimate number" at bounding box center [404, 85] width 86 height 10
paste input "091430"
type input "091430"
click at [181, 151] on input "WP Italian Wine Week - October Flyers (EDM Store copies)" at bounding box center [214, 152] width 181 height 10
click at [193, 151] on input "WP Italian Wine Week - October Flyers (EDM Store copies)" at bounding box center [214, 152] width 181 height 10
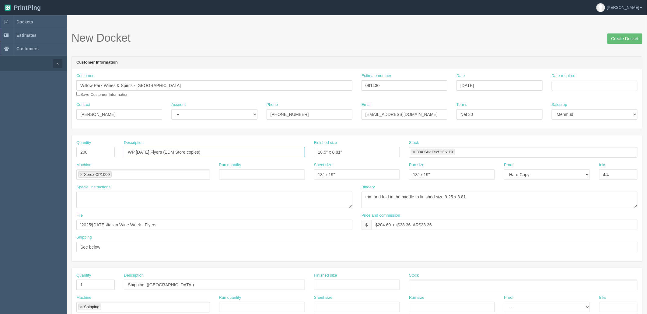
type input "WP [DATE] Flyers (EDM Store copies)"
click at [576, 86] on input "Date required" at bounding box center [595, 86] width 86 height 10
click at [575, 159] on td "7" at bounding box center [574, 161] width 8 height 9
click at [599, 117] on td "3" at bounding box center [598, 118] width 7 height 9
type input "[DATE]"
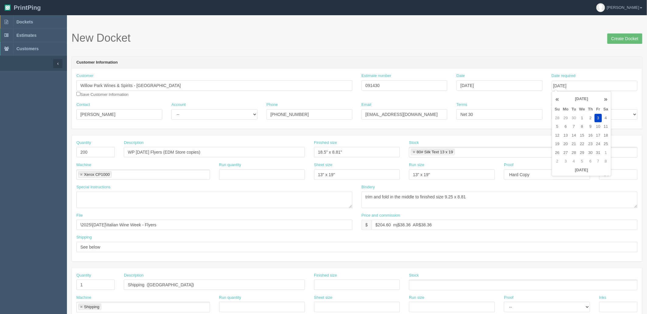
click at [512, 50] on form "New Docket Create Docket Customer Information Customer Willow Park Wines & Spir…" at bounding box center [357, 288] width 571 height 512
drag, startPoint x: 193, startPoint y: 111, endPoint x: 190, endPoint y: 113, distance: 3.2
click at [193, 111] on select "-- Existing Client Allrush Client Rep Client" at bounding box center [214, 114] width 86 height 10
select select "Rep Client"
click at [171, 109] on select "-- Existing Client Allrush Client Rep Client" at bounding box center [214, 114] width 86 height 10
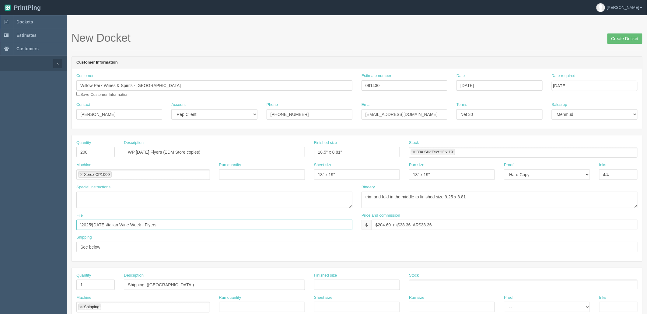
drag, startPoint x: 93, startPoint y: 224, endPoint x: 338, endPoint y: 224, distance: 245.3
click at [338, 224] on input "\2025\[DATE]\Italian Wine Week - Flyers" at bounding box center [214, 225] width 276 height 10
drag, startPoint x: 193, startPoint y: 224, endPoint x: 199, endPoint y: 225, distance: 6.4
click at [193, 224] on input "\2025\[DATE]\Italian Wine Week - Flyers" at bounding box center [214, 225] width 276 height 10
drag, startPoint x: 199, startPoint y: 225, endPoint x: 40, endPoint y: 220, distance: 159.5
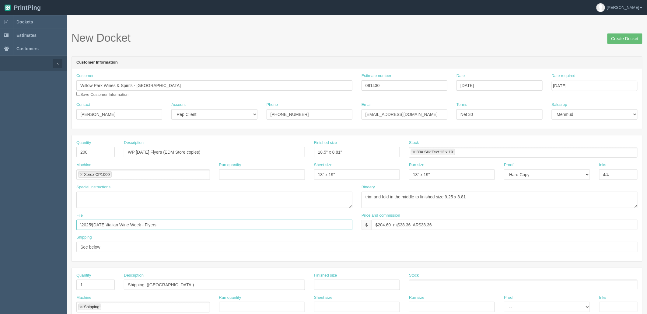
click at [43, 218] on section "Dockets Estimates Customers" at bounding box center [323, 283] width 647 height 537
paste input "Z:\W\Willow Park Wines and Spirit\2025\[DATE]\[DATE]"
drag, startPoint x: 148, startPoint y: 224, endPoint x: -5, endPoint y: 224, distance: 152.8
click at [0, 224] on html "PrintPing Zack Edit account ( zack@allrush.ca ) Logout Dockets Estimates" at bounding box center [323, 276] width 647 height 553
type input "\2025\October 2025\Thanksgiving"
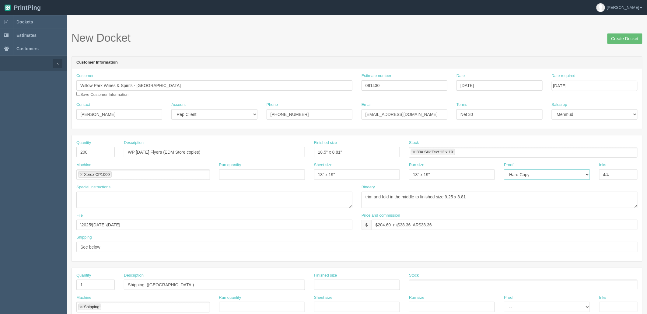
drag, startPoint x: 536, startPoint y: 172, endPoint x: 536, endPoint y: 179, distance: 7.3
click at [536, 172] on select "-- Email Hard Copy" at bounding box center [547, 174] width 86 height 10
select select "Email"
click at [504, 169] on select "-- Email Hard Copy" at bounding box center [547, 174] width 86 height 10
click at [170, 199] on textarea at bounding box center [214, 200] width 276 height 16
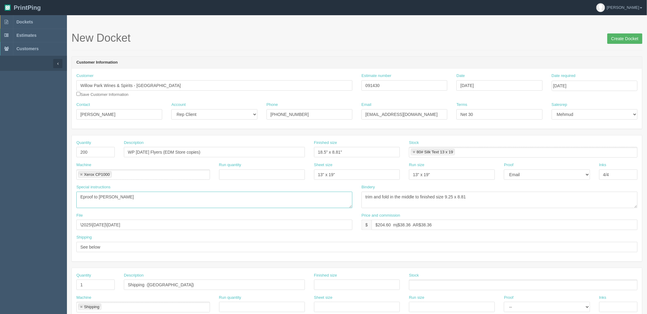
type textarea "Eproof to [PERSON_NAME]"
click at [616, 37] on input "Create Docket" at bounding box center [624, 38] width 35 height 10
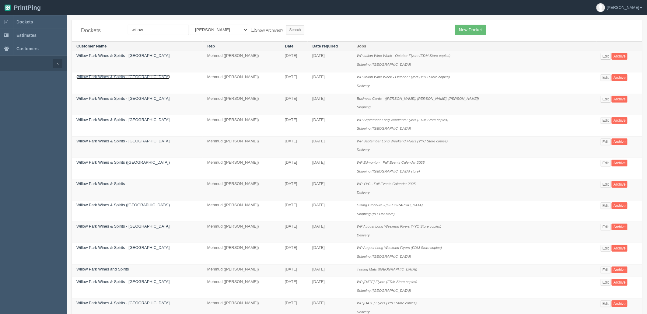
click at [89, 77] on link "Willow Park Wines & Spirits - Calgary" at bounding box center [122, 77] width 93 height 5
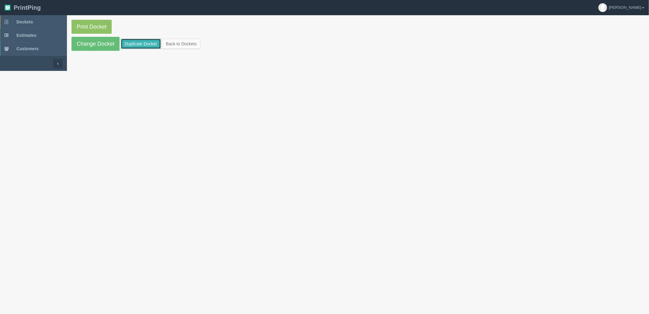
click at [144, 43] on link "Duplicate Docket" at bounding box center [141, 44] width 40 height 10
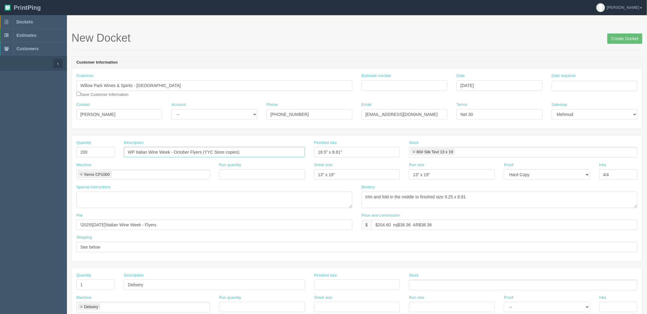
drag, startPoint x: 164, startPoint y: 150, endPoint x: -5, endPoint y: 149, distance: 168.9
click at [0, 149] on html "PrintPing Zack Edit account ( [PERSON_NAME][EMAIL_ADDRESS][DOMAIN_NAME] ) Logou…" at bounding box center [323, 276] width 647 height 553
paste input "\2025\[DATE]\[DATE]"
type input "WP Thanksgiving Flyers (YYC Store copies)"
drag, startPoint x: 373, startPoint y: 85, endPoint x: 371, endPoint y: 82, distance: 3.4
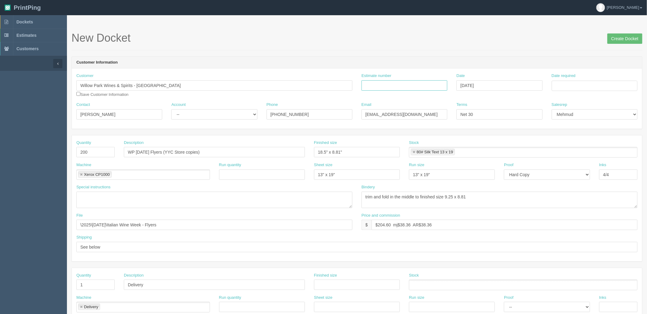
click at [373, 85] on input "Estimate number" at bounding box center [404, 85] width 86 height 10
type input "091430"
click at [599, 152] on td "3" at bounding box center [598, 152] width 7 height 9
type input "[DATE]"
click at [411, 39] on h1 "New Docket Create Docket" at bounding box center [357, 38] width 571 height 12
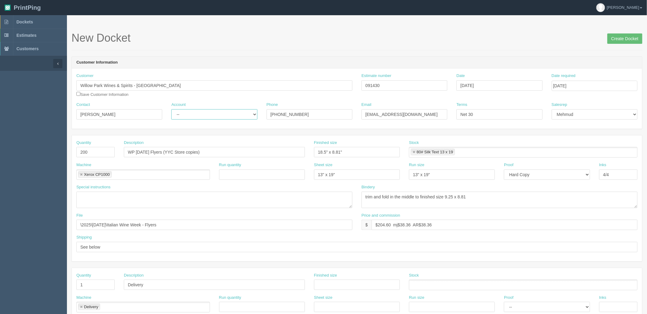
click at [201, 114] on select "-- Existing Client Allrush Client Rep Client" at bounding box center [214, 114] width 86 height 10
select select "Rep Client"
click at [171, 109] on select "-- Existing Client Allrush Client Rep Client" at bounding box center [214, 114] width 86 height 10
drag, startPoint x: 23, startPoint y: 216, endPoint x: -26, endPoint y: 216, distance: 49.0
click at [0, 216] on html "PrintPing Zack Edit account ( [PERSON_NAME][EMAIL_ADDRESS][DOMAIN_NAME] ) Logou…" at bounding box center [323, 276] width 647 height 553
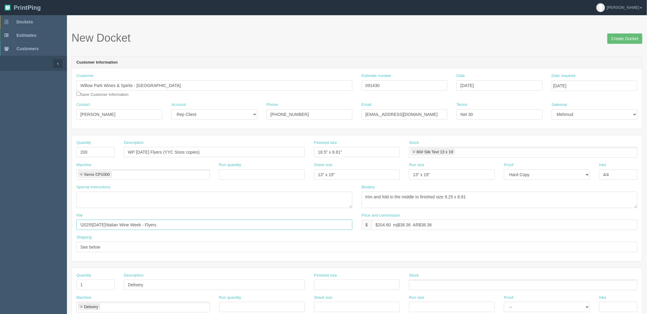
paste input "[DATE]\[DATE]"
type input "\2025\[DATE]\[DATE]"
click at [93, 195] on textarea at bounding box center [214, 200] width 276 height 16
type textarea "Eproof to [PERSON_NAME] for approval"
click at [522, 172] on select "-- Email Hard Copy" at bounding box center [547, 174] width 86 height 10
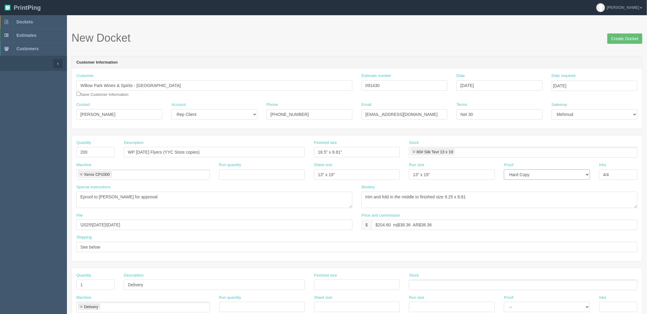
select select "Email"
click at [504, 169] on select "-- Email Hard Copy" at bounding box center [547, 174] width 86 height 10
click at [487, 201] on textarea "trim and fold in the middle to finished size 9.25 x 8.81" at bounding box center [499, 200] width 276 height 16
click at [616, 38] on input "Create Docket" at bounding box center [624, 38] width 35 height 10
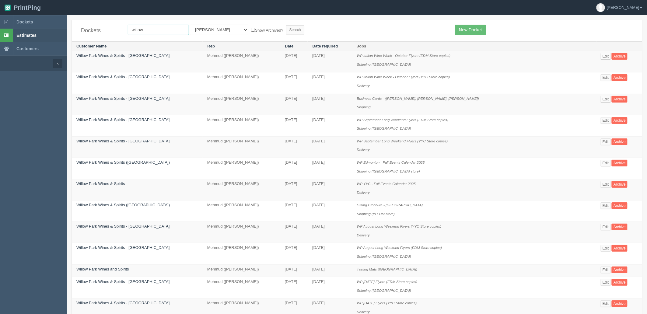
drag, startPoint x: 128, startPoint y: 33, endPoint x: 32, endPoint y: 32, distance: 96.2
type input "[PERSON_NAME]"
click at [286, 25] on input "Search" at bounding box center [295, 29] width 18 height 9
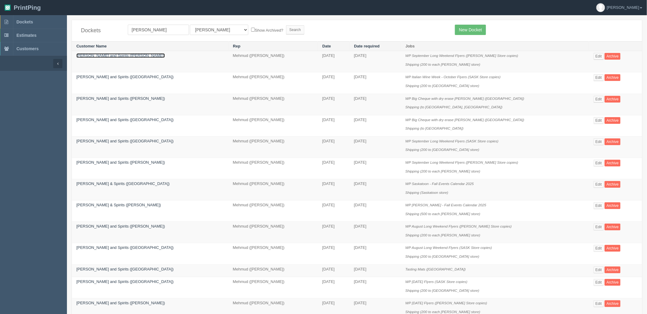
click at [110, 57] on link "[PERSON_NAME] and Spirits ([PERSON_NAME])" at bounding box center [120, 55] width 89 height 5
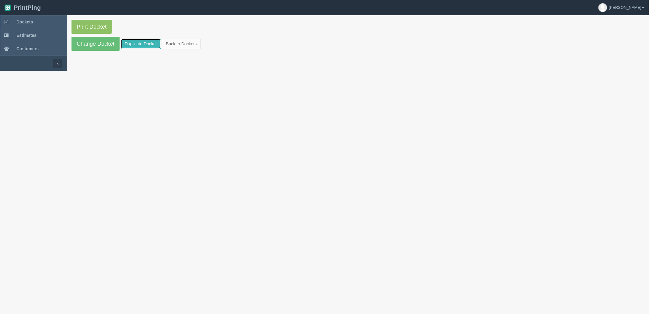
click at [148, 44] on link "Duplicate Docket" at bounding box center [141, 44] width 40 height 10
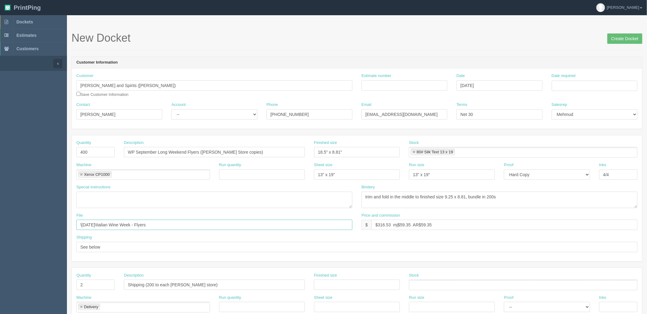
drag, startPoint x: -9, startPoint y: 226, endPoint x: -33, endPoint y: 226, distance: 24.6
click at [0, 226] on html "PrintPing Zack Edit account ( [PERSON_NAME][EMAIL_ADDRESS][DOMAIN_NAME] ) Logou…" at bounding box center [323, 276] width 647 height 553
paste input "2025\[DATE]\[DATE]"
type input "\2025\[DATE]\[DATE]"
drag, startPoint x: 189, startPoint y: 152, endPoint x: 136, endPoint y: 152, distance: 53.6
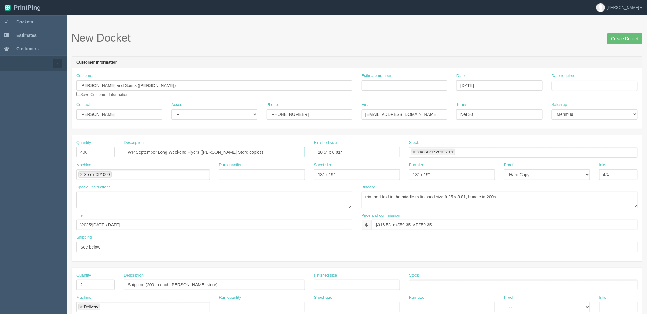
click at [136, 152] on input "WP September Long Weekend Flyers ([PERSON_NAME] Store copies)" at bounding box center [214, 152] width 181 height 10
type input "WP [DATE] Flyers ([PERSON_NAME] Store copies)"
click at [386, 87] on input "Estimate number" at bounding box center [404, 85] width 86 height 10
type input "091430"
click at [601, 151] on td "3" at bounding box center [598, 152] width 7 height 9
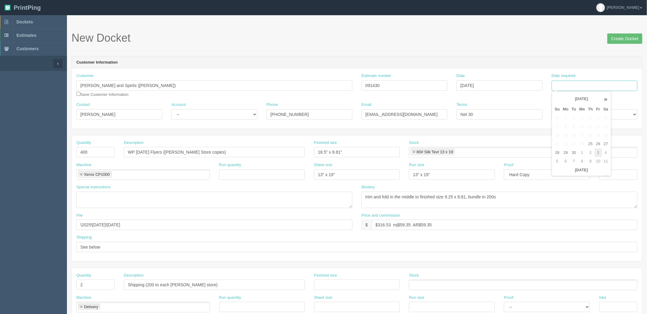
type input "[DATE]"
click at [378, 52] on form "New Docket Create Docket Customer Information Customer [PERSON_NAME] and Spirit…" at bounding box center [357, 288] width 571 height 512
click at [202, 117] on select "-- Existing Client Allrush Client Rep Client" at bounding box center [214, 114] width 86 height 10
select select "Rep Client"
click at [171, 109] on select "-- Existing Client Allrush Client Rep Client" at bounding box center [214, 114] width 86 height 10
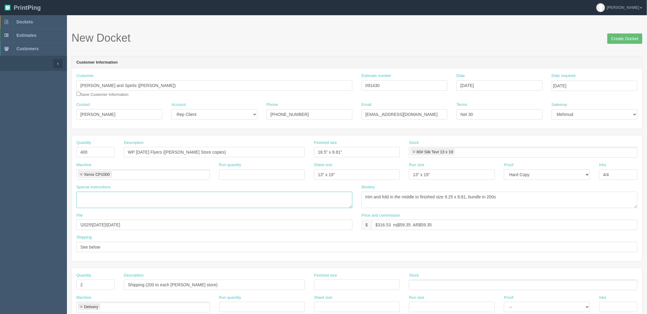
click at [124, 196] on textarea at bounding box center [214, 200] width 276 height 16
type textarea "Eproof to [PERSON_NAME] for approval"
click at [539, 177] on select "-- Email Hard Copy" at bounding box center [547, 174] width 86 height 10
select select "Email"
click at [504, 169] on select "-- Email Hard Copy" at bounding box center [547, 174] width 86 height 10
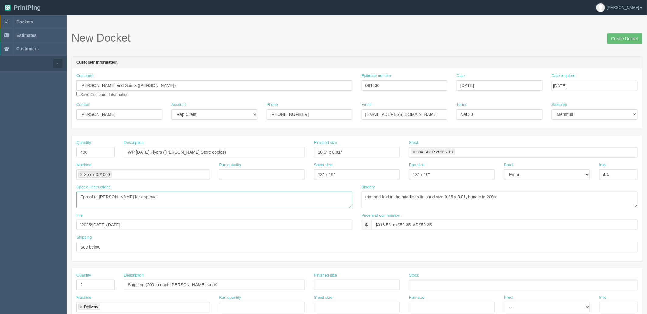
click at [177, 198] on textarea "Eproof to [PERSON_NAME] for approval" at bounding box center [214, 200] width 276 height 16
click at [629, 34] on input "Create Docket" at bounding box center [624, 38] width 35 height 10
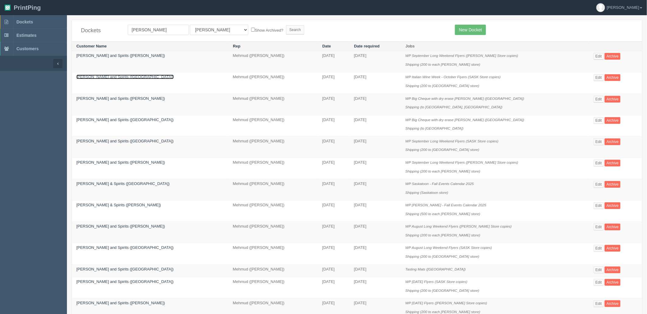
click at [129, 77] on link "[PERSON_NAME] and Spirits ([GEOGRAPHIC_DATA])" at bounding box center [124, 77] width 97 height 5
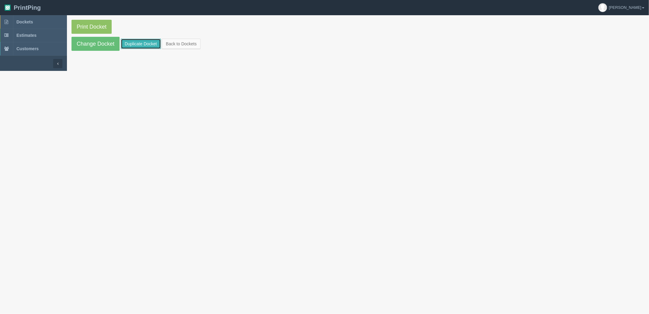
click at [151, 44] on link "Duplicate Docket" at bounding box center [141, 44] width 40 height 10
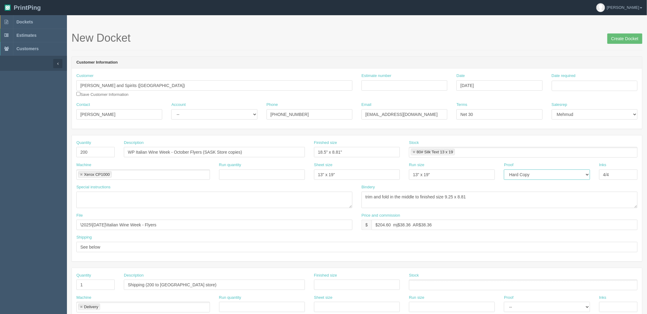
drag, startPoint x: 521, startPoint y: 169, endPoint x: 523, endPoint y: 175, distance: 6.3
click at [521, 169] on select "-- Email Hard Copy" at bounding box center [547, 174] width 86 height 10
select select "Email"
click at [504, 169] on select "-- Email Hard Copy" at bounding box center [547, 174] width 86 height 10
click at [392, 86] on input "Estimate number" at bounding box center [404, 85] width 86 height 10
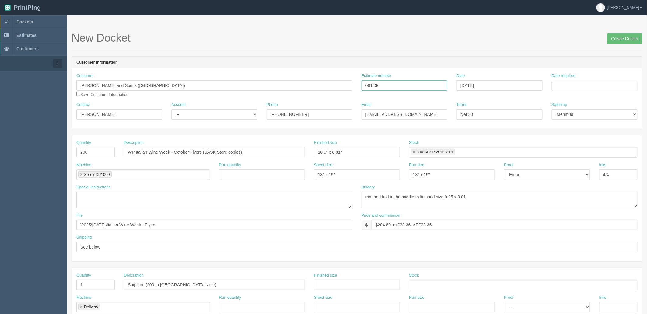
type input "091430"
click at [597, 153] on td "3" at bounding box center [598, 152] width 7 height 9
type input "October 3, 2025"
drag, startPoint x: 184, startPoint y: 110, endPoint x: 187, endPoint y: 117, distance: 7.7
click at [184, 110] on select "-- Existing Client Allrush Client Rep Client" at bounding box center [214, 114] width 86 height 10
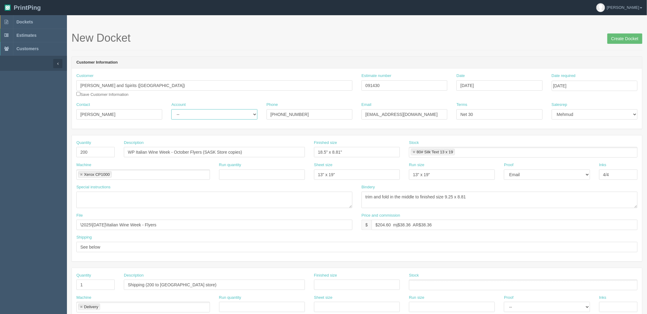
select select "Rep Client"
click at [171, 109] on select "-- Existing Client Allrush Client Rep Client" at bounding box center [214, 114] width 86 height 10
click at [111, 200] on textarea at bounding box center [214, 200] width 276 height 16
type textarea "Eproof to [PERSON_NAME] for approval"
drag, startPoint x: 191, startPoint y: 152, endPoint x: 135, endPoint y: 145, distance: 56.2
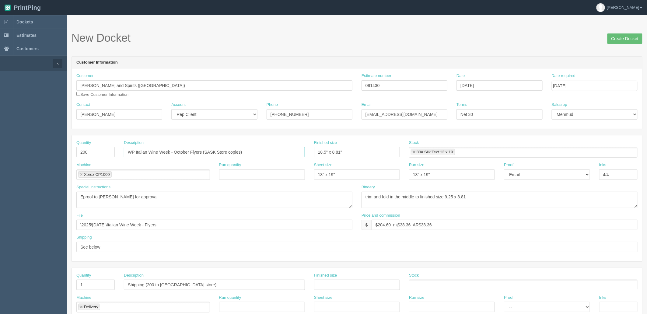
click at [135, 145] on div "Description WP Italian Wine Week - October Flyers (SASK Store copies)" at bounding box center [214, 149] width 181 height 18
type input "WP Transgiving Flyers (SASK Store copies)"
drag, startPoint x: 190, startPoint y: 223, endPoint x: -116, endPoint y: 230, distance: 306.2
click at [0, 230] on html "PrintPing Zack Edit account ( [PERSON_NAME][EMAIL_ADDRESS][DOMAIN_NAME] ) Logou…" at bounding box center [323, 276] width 647 height 553
paste input "October 2025\Thanksgiving"
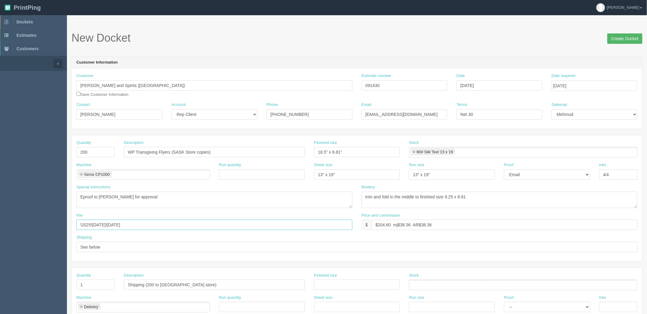
type input "\2025\[DATE]\[DATE]"
click at [617, 39] on input "Create Docket" at bounding box center [624, 38] width 35 height 10
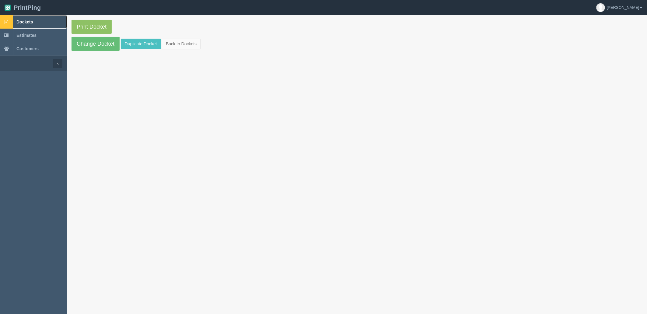
click at [38, 20] on link "Dockets" at bounding box center [33, 21] width 67 height 13
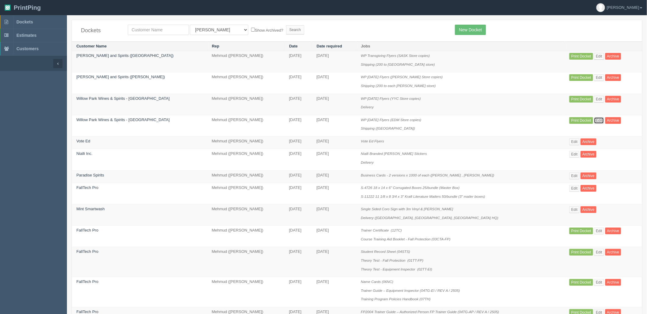
click at [596, 120] on link "Edit" at bounding box center [599, 120] width 10 height 7
click at [597, 100] on link "Edit" at bounding box center [599, 99] width 10 height 7
click at [598, 79] on link "Edit" at bounding box center [599, 77] width 10 height 7
click at [597, 57] on link "Edit" at bounding box center [599, 56] width 10 height 7
click at [574, 57] on link "Print Docket" at bounding box center [580, 56] width 23 height 7
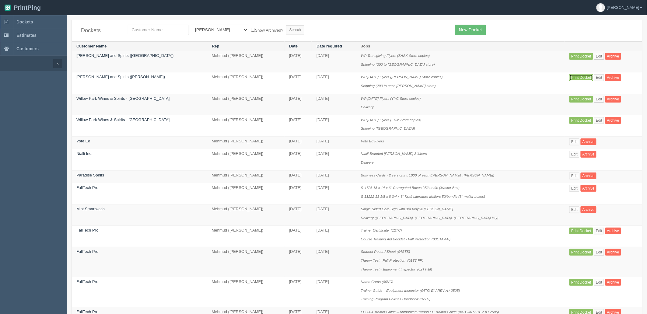
click at [576, 79] on link "Print Docket" at bounding box center [580, 77] width 23 height 7
click at [578, 97] on link "Print Docket" at bounding box center [580, 99] width 23 height 7
click at [577, 119] on link "Print Docket" at bounding box center [580, 120] width 23 height 7
click at [38, 22] on link "Dockets" at bounding box center [33, 21] width 67 height 13
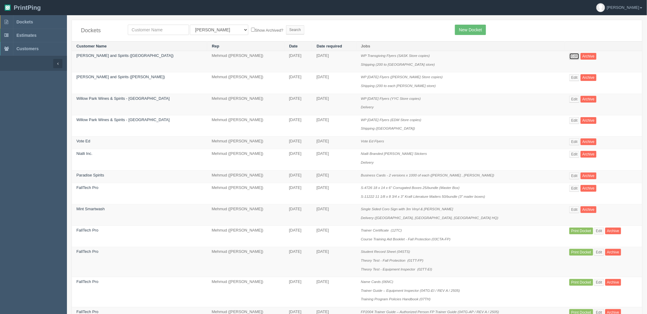
click at [573, 54] on link "Edit" at bounding box center [574, 56] width 10 height 7
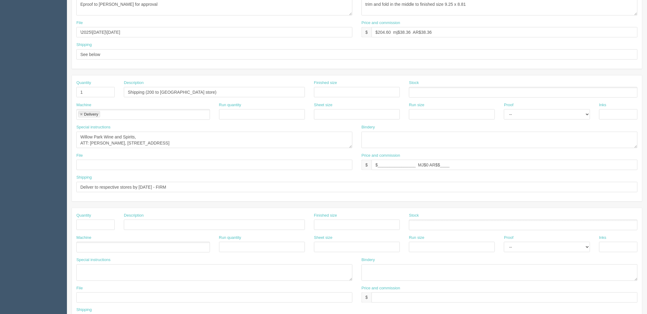
scroll to position [239, 0]
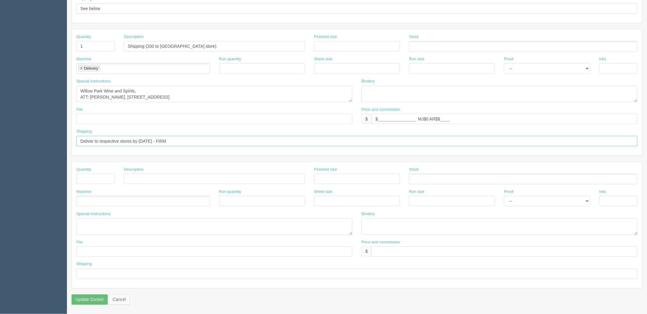
drag, startPoint x: 142, startPoint y: 140, endPoint x: 160, endPoint y: 155, distance: 23.0
click at [142, 140] on input "Deliver to respective stores by 29th Sep - FIRM" at bounding box center [356, 141] width 561 height 10
click at [142, 139] on input "Deliver to respective stores by 9th Sep - FIRM" at bounding box center [356, 141] width 561 height 10
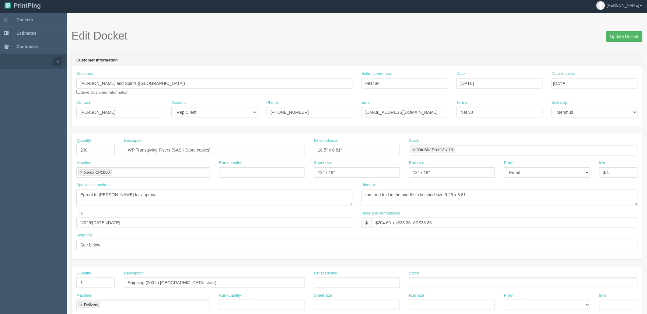
type input "Deliver to respective stores by 6th Oct - FIRM"
click at [630, 35] on input "Update Docket" at bounding box center [624, 36] width 36 height 10
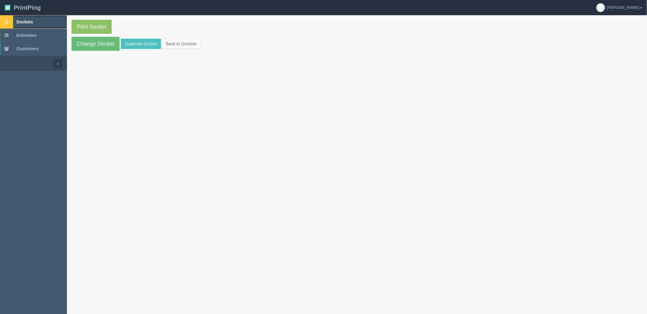
click at [37, 20] on link "Dockets" at bounding box center [33, 21] width 67 height 13
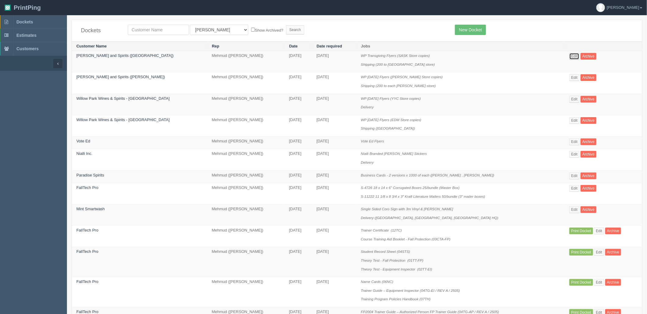
click at [569, 56] on link "Edit" at bounding box center [574, 56] width 10 height 7
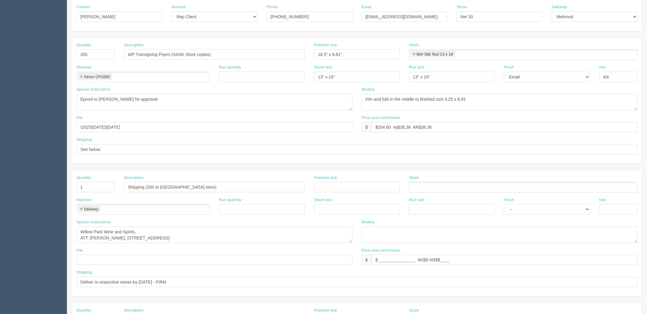
scroll to position [2, 0]
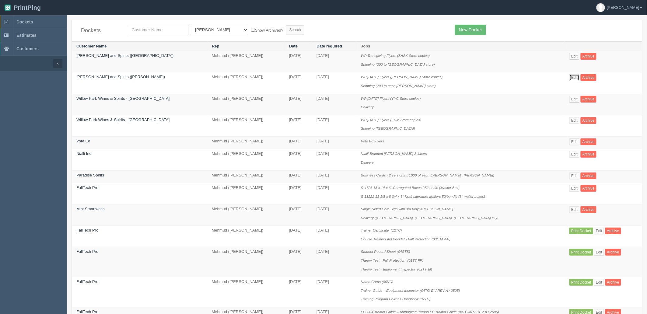
click at [569, 77] on link "Edit" at bounding box center [574, 77] width 10 height 7
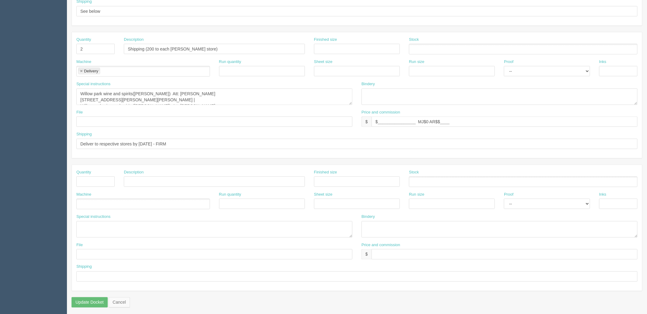
scroll to position [236, 0]
drag, startPoint x: 188, startPoint y: 141, endPoint x: -46, endPoint y: 135, distance: 234.1
click at [0, 135] on html "PrintPing Zack Edit account ( [PERSON_NAME][EMAIL_ADDRESS][DOMAIN_NAME] ) Logou…" at bounding box center [323, 40] width 647 height 553
paste input "[DATE]"
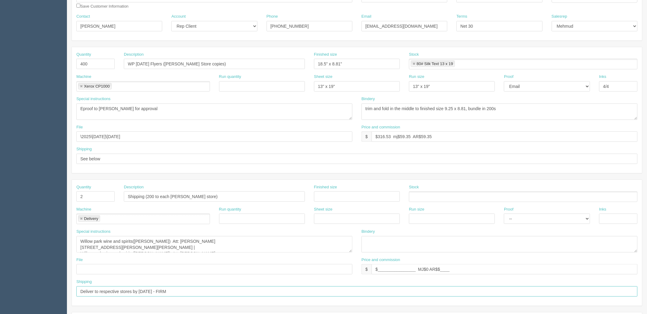
scroll to position [0, 0]
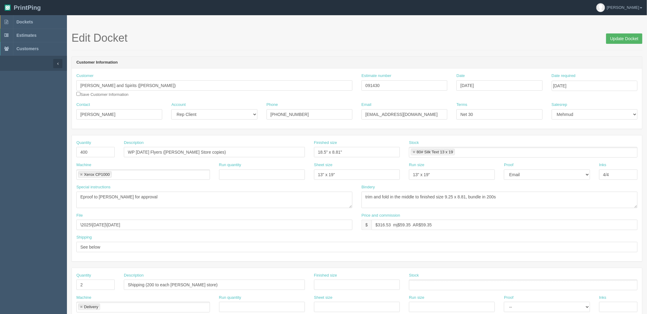
type input "Deliver to respective stores by [DATE] - FIRM"
click at [624, 36] on input "Update Docket" at bounding box center [624, 38] width 36 height 10
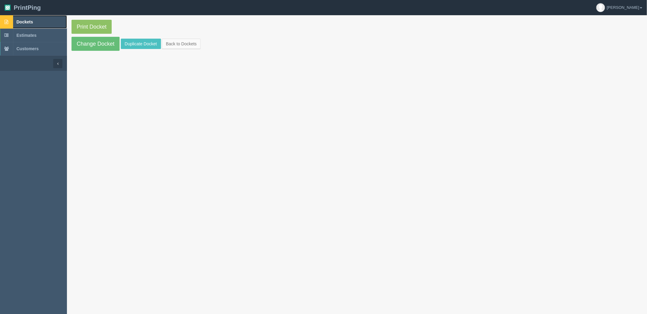
click at [43, 20] on link "Dockets" at bounding box center [33, 21] width 67 height 13
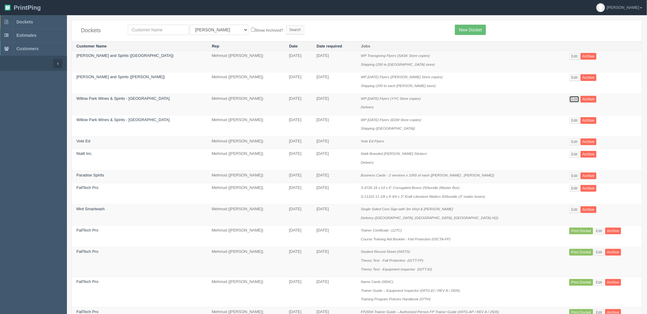
click at [573, 98] on link "Edit" at bounding box center [574, 99] width 10 height 7
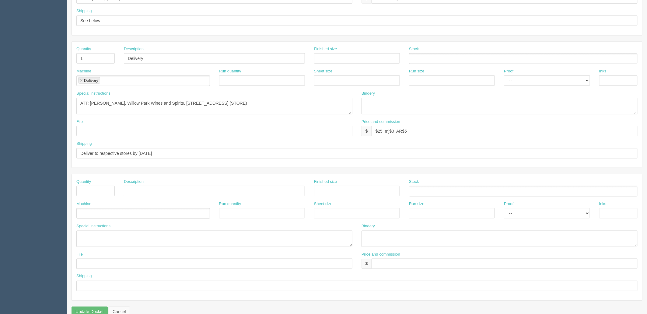
scroll to position [239, 0]
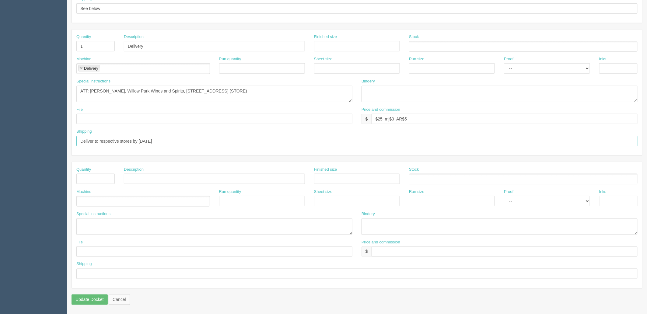
drag, startPoint x: 165, startPoint y: 138, endPoint x: -82, endPoint y: 138, distance: 247.1
click at [0, 138] on html "PrintPing Zack Edit account ( [PERSON_NAME][EMAIL_ADDRESS][DOMAIN_NAME] ) Logou…" at bounding box center [323, 37] width 647 height 553
paste input "6th Oct - FIRM"
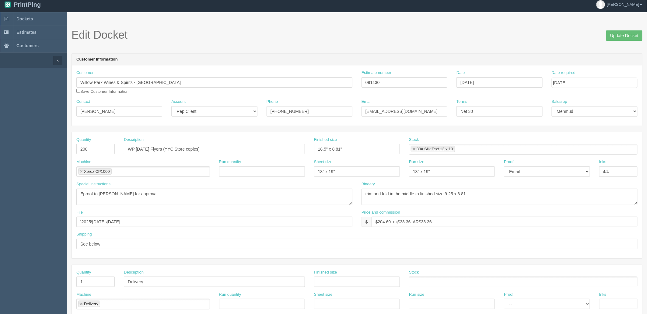
scroll to position [0, 0]
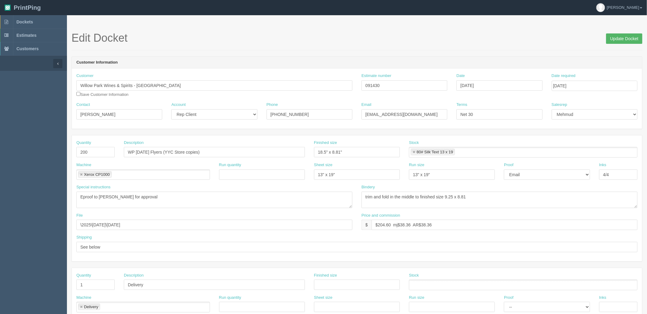
type input "Deliver to respective stores by [DATE] - FIRM"
click at [615, 39] on input "Update Docket" at bounding box center [624, 38] width 36 height 10
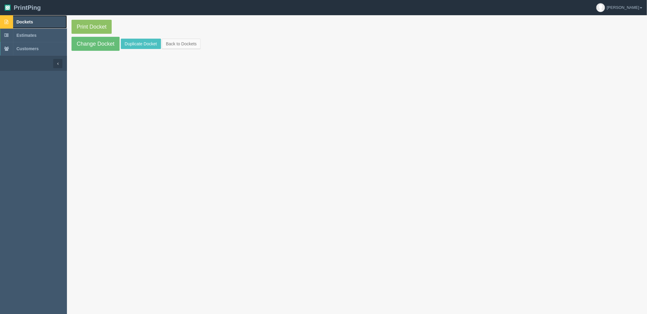
click at [47, 22] on link "Dockets" at bounding box center [33, 21] width 67 height 13
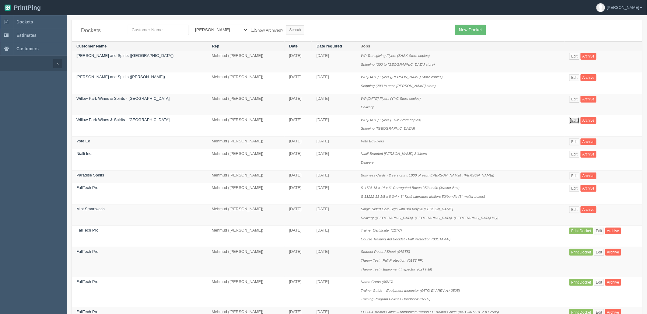
click at [571, 120] on link "Edit" at bounding box center [574, 120] width 10 height 7
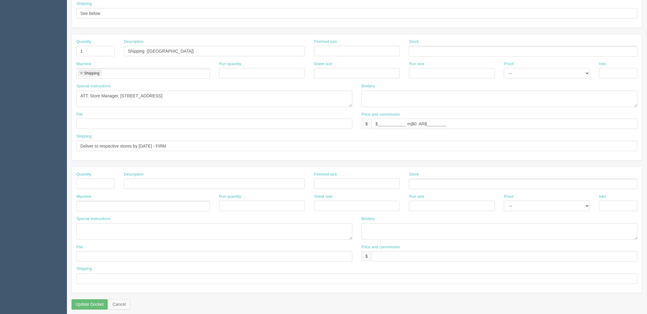
scroll to position [239, 0]
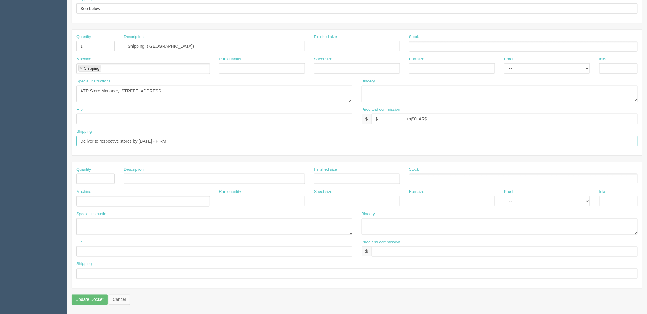
drag, startPoint x: 47, startPoint y: 142, endPoint x: -40, endPoint y: 141, distance: 87.3
click at [0, 141] on html "PrintPing Zack Edit account ( [PERSON_NAME][EMAIL_ADDRESS][DOMAIN_NAME] ) Logou…" at bounding box center [323, 37] width 647 height 553
paste input "[DATE]"
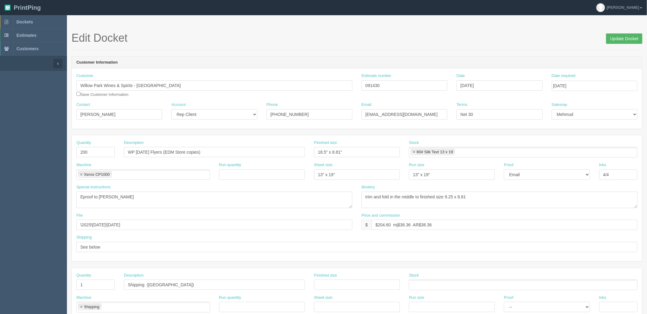
type input "Deliver to respective stores by 6th Oct - FIRM"
click at [623, 36] on input "Update Docket" at bounding box center [624, 38] width 36 height 10
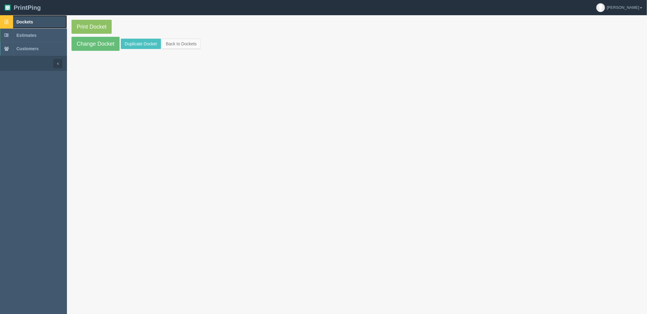
click at [43, 20] on link "Dockets" at bounding box center [33, 21] width 67 height 13
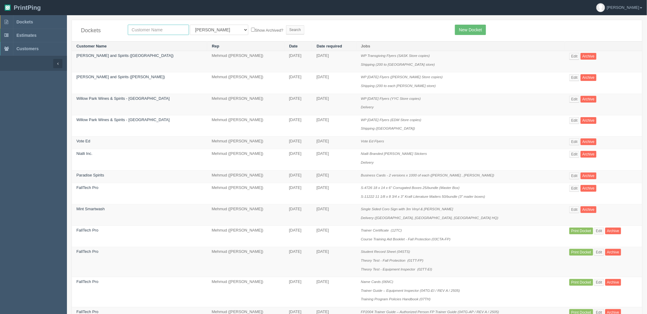
click at [152, 29] on input "text" at bounding box center [158, 30] width 61 height 10
type input "living"
click at [286, 25] on input "Search" at bounding box center [295, 29] width 18 height 9
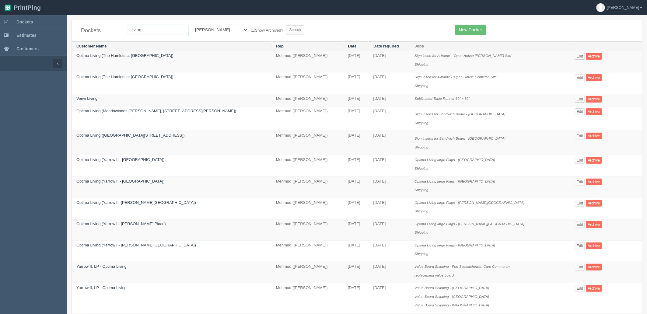
drag, startPoint x: 145, startPoint y: 29, endPoint x: 70, endPoint y: 29, distance: 75.2
click at [146, 30] on input "[PERSON_NAME]" at bounding box center [158, 30] width 61 height 10
type input "[PERSON_NAME]"
click at [286, 25] on input "Search" at bounding box center [295, 29] width 18 height 9
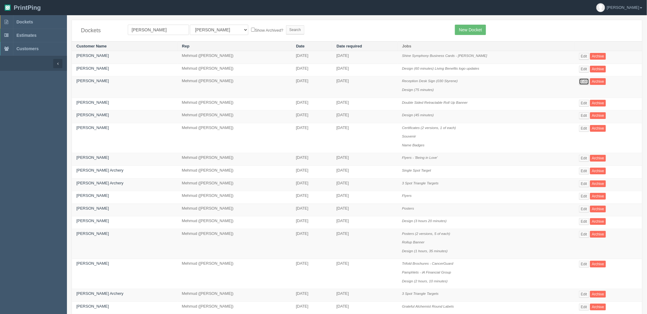
click at [582, 84] on link "Edit" at bounding box center [584, 81] width 10 height 7
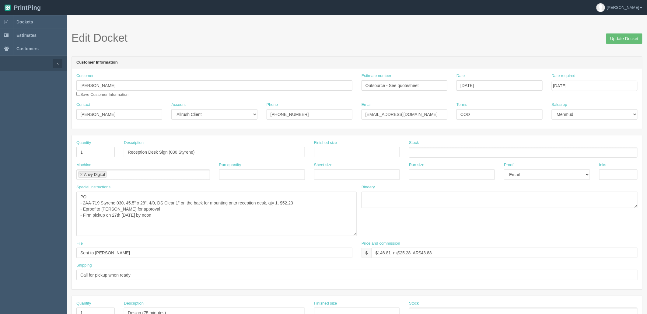
drag, startPoint x: 351, startPoint y: 206, endPoint x: 354, endPoint y: 235, distance: 29.5
click at [354, 235] on textarea "PO: - 2AA-719 Styrene 030, 45.5" x 28", 4/0, DS Clear 1" on the back for mounti…" at bounding box center [216, 214] width 280 height 44
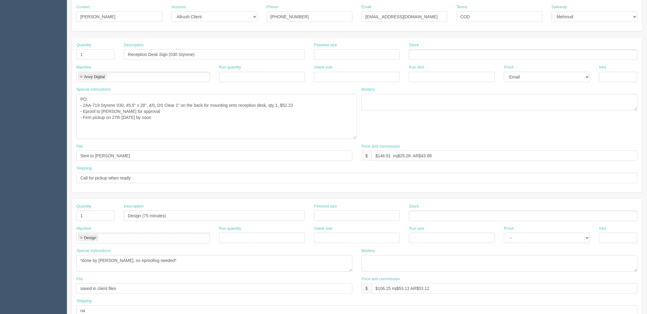
scroll to position [101, 0]
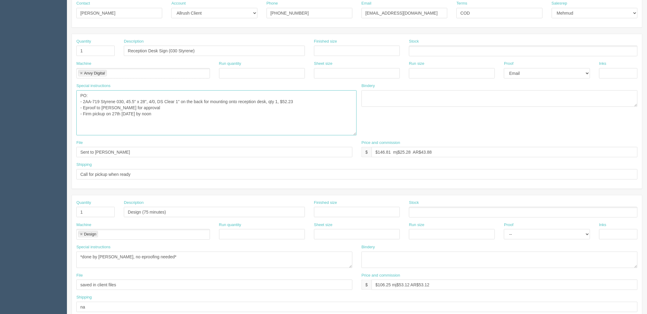
click at [173, 113] on textarea "PO: - 2AA-719 Styrene 030, 45.5" x 28", 4/0, DS Clear 1" on the back for mounti…" at bounding box center [216, 112] width 280 height 45
click at [148, 107] on textarea "PO: - 2AA-719 Styrene 030, 45.5" x 28", 4/0, DS Clear 1" on the back for mounti…" at bounding box center [216, 112] width 280 height 45
click at [171, 117] on textarea "PO: - 2AA-719 Styrene 030, 45.5" x 28", 4/0, DS Clear 1" on the back for mounti…" at bounding box center [216, 112] width 280 height 45
click at [154, 105] on textarea "PO: - 2AA-719 Styrene 030, 45.5" x 28", 4/0, DS Clear 1" on the back for mounti…" at bounding box center [216, 112] width 280 height 45
click at [166, 115] on textarea "PO: - 2AA-719 Styrene 030, 45.5" x 28", 4/0, DS Clear 1" on the back for mounti…" at bounding box center [216, 112] width 280 height 45
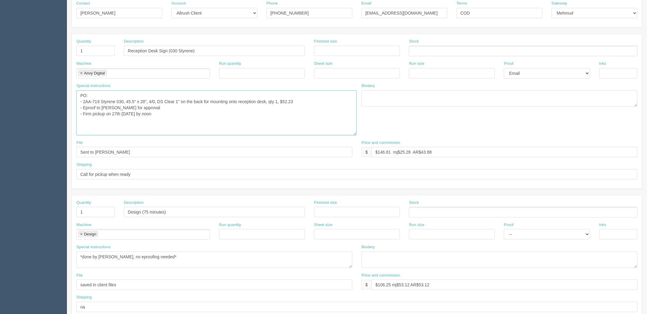
click at [145, 108] on textarea "PO: - 2AA-719 Styrene 030, 45.5" x 28", 4/0, DS Clear 1" on the back for mounti…" at bounding box center [216, 112] width 280 height 45
click at [178, 115] on textarea "PO: - 2AA-719 Styrene 030, 45.5" x 28", 4/0, DS Clear 1" on the back for mounti…" at bounding box center [216, 112] width 280 height 45
click at [143, 107] on textarea "PO: - 2AA-719 Styrene 030, 45.5" x 28", 4/0, DS Clear 1" on the back for mounti…" at bounding box center [216, 112] width 280 height 45
click at [173, 114] on textarea "PO: - 2AA-719 Styrene 030, 45.5" x 28", 4/0, DS Clear 1" on the back for mounti…" at bounding box center [216, 112] width 280 height 45
click at [162, 106] on textarea "PO: - 2AA-719 Styrene 030, 45.5" x 28", 4/0, DS Clear 1" on the back for mounti…" at bounding box center [216, 112] width 280 height 45
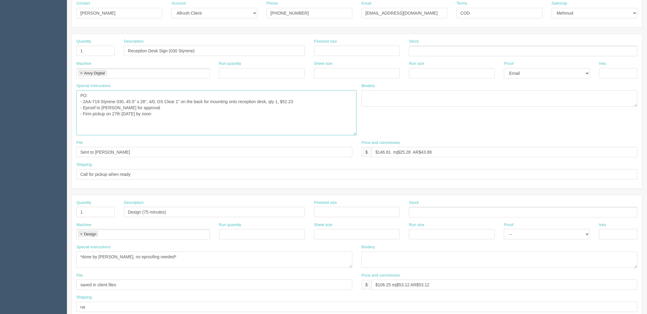
click at [172, 114] on textarea "PO: - 2AA-719 Styrene 030, 45.5" x 28", 4/0, DS Clear 1" on the back for mounti…" at bounding box center [216, 112] width 280 height 45
click at [170, 116] on textarea "PO: - 2AA-719 Styrene 030, 45.5" x 28", 4/0, DS Clear 1" on the back for mounti…" at bounding box center [216, 112] width 280 height 45
click at [146, 106] on textarea "PO: - 2AA-719 Styrene 030, 45.5" x 28", 4/0, DS Clear 1" on the back for mounti…" at bounding box center [216, 112] width 280 height 45
click at [174, 116] on textarea "PO: - 2AA-719 Styrene 030, 45.5" x 28", 4/0, DS Clear 1" on the back for mounti…" at bounding box center [216, 112] width 280 height 45
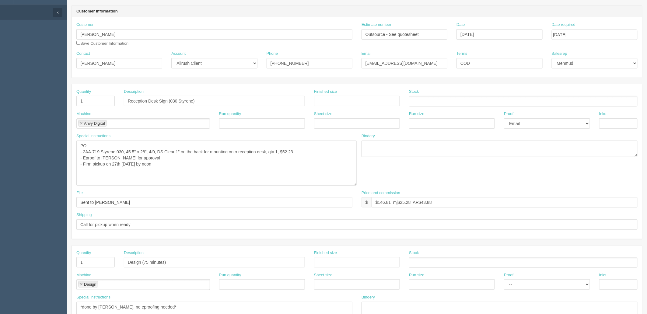
scroll to position [0, 0]
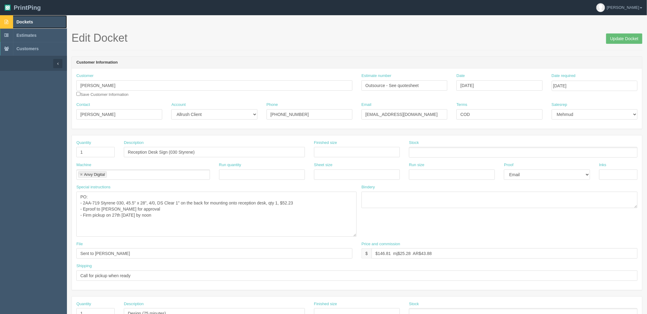
click at [32, 25] on link "Dockets" at bounding box center [33, 21] width 67 height 13
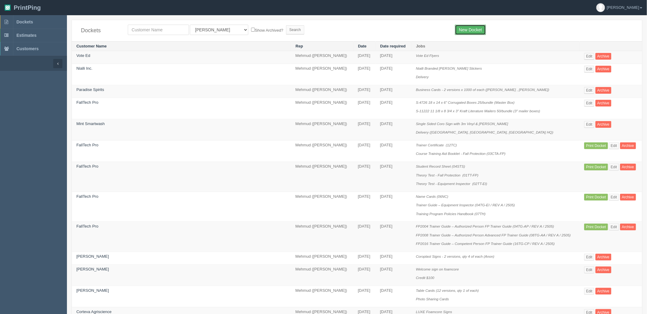
click at [468, 29] on link "New Docket" at bounding box center [470, 30] width 31 height 10
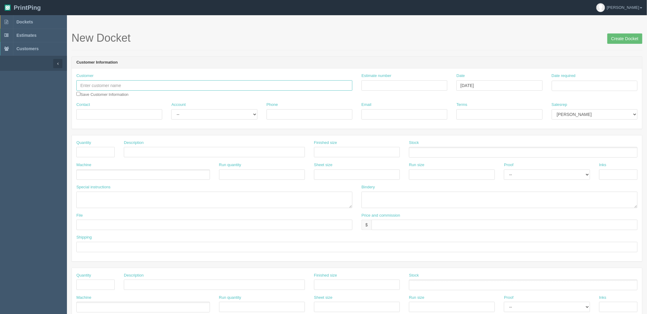
click at [159, 86] on input "text" at bounding box center [214, 85] width 276 height 10
click at [96, 83] on input "Martin lalonde" at bounding box center [214, 85] width 276 height 10
drag, startPoint x: 120, startPoint y: 84, endPoint x: 28, endPoint y: 83, distance: 92.5
click at [19, 79] on section "Dockets Estimates Customers" at bounding box center [323, 283] width 647 height 537
paste input "y"
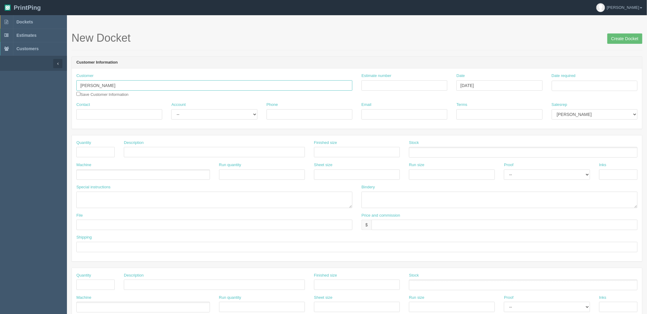
type input "[PERSON_NAME]"
click at [382, 85] on input "Estimate number" at bounding box center [404, 85] width 86 height 10
click at [424, 85] on input "Estimate number" at bounding box center [404, 85] width 86 height 10
type input "092700"
click at [592, 152] on td "2" at bounding box center [591, 152] width 8 height 9
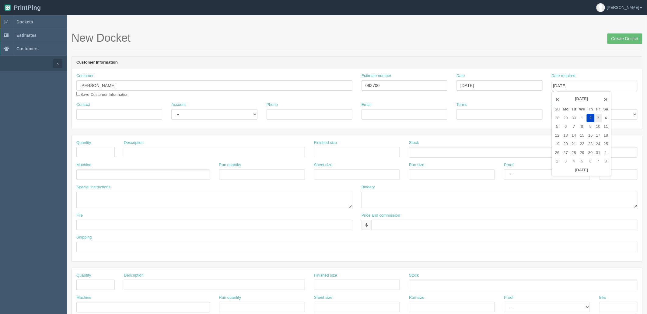
click at [600, 116] on td "3" at bounding box center [598, 118] width 7 height 9
type input "October 3, 2025"
drag, startPoint x: 571, startPoint y: 69, endPoint x: 108, endPoint y: 120, distance: 466.2
click at [568, 69] on div "Customer Marty Lalonde Martin lalonde Save Customer Information Estimate number…" at bounding box center [357, 98] width 570 height 60
drag, startPoint x: 26, startPoint y: 77, endPoint x: 13, endPoint y: 77, distance: 12.5
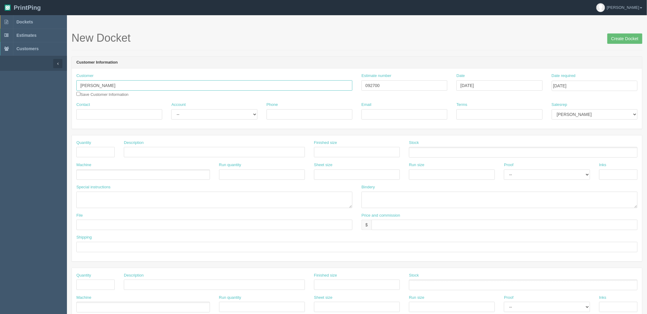
click at [13, 77] on section "Dockets Estimates Customers" at bounding box center [323, 283] width 647 height 537
drag, startPoint x: 128, startPoint y: 112, endPoint x: 132, endPoint y: 116, distance: 5.6
click at [128, 112] on input "Contact" at bounding box center [119, 114] width 86 height 10
paste input "[PERSON_NAME]"
type input "[PERSON_NAME]"
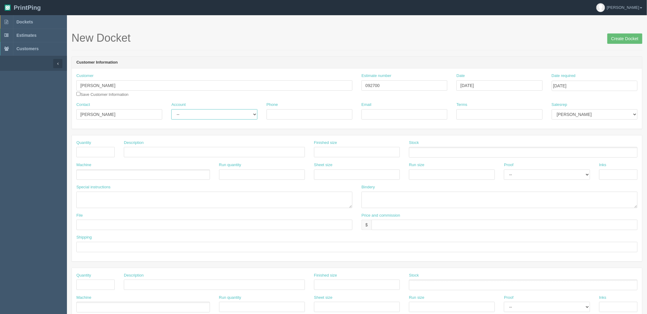
drag, startPoint x: 187, startPoint y: 111, endPoint x: 188, endPoint y: 118, distance: 6.7
click at [187, 111] on select "-- Existing Client Allrush Client Rep Client" at bounding box center [214, 114] width 86 height 10
select select "Rep Client"
click at [171, 109] on select "-- Existing Client Allrush Client Rep Client" at bounding box center [214, 114] width 86 height 10
click at [333, 113] on input "Phone" at bounding box center [310, 114] width 86 height 10
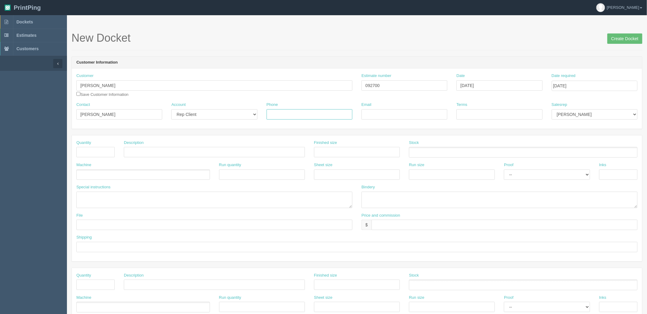
paste input "(323)-336-9721"
type input "(323)-336-9721"
click at [382, 113] on input "Email" at bounding box center [404, 114] width 86 height 10
click at [394, 114] on input "Email" at bounding box center [404, 114] width 86 height 10
click at [400, 114] on input "Email" at bounding box center [404, 114] width 86 height 10
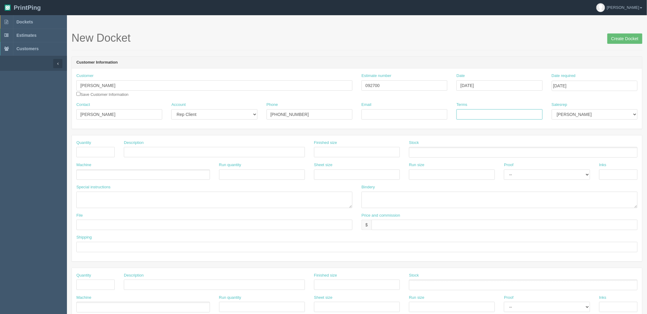
click at [462, 113] on input "Terms" at bounding box center [499, 114] width 86 height 10
type input "COD"
click at [619, 111] on select "Mark Mikayla Aly Stacy Rebecca Matthew Viki Phil Greg Jim Sam Brandon Zach Stev…" at bounding box center [595, 114] width 86 height 10
select select "8"
click at [552, 109] on select "Mark Mikayla Aly Stacy Rebecca Matthew Viki Phil Greg Jim Sam Brandon Zach Stev…" at bounding box center [595, 114] width 86 height 10
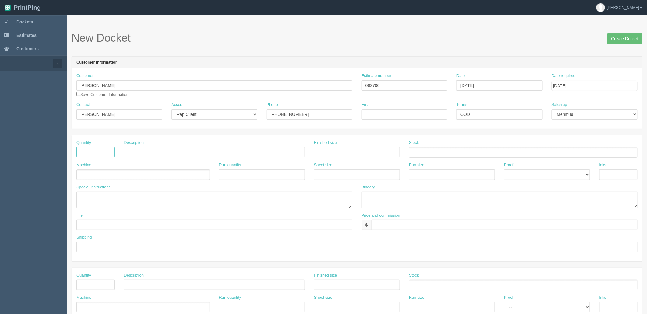
drag, startPoint x: 96, startPoint y: 154, endPoint x: 96, endPoint y: 144, distance: 10.4
click at [96, 154] on input "text" at bounding box center [95, 152] width 38 height 10
type input "500"
click at [210, 151] on input "text" at bounding box center [214, 152] width 181 height 10
type input "Safety Talk Card"
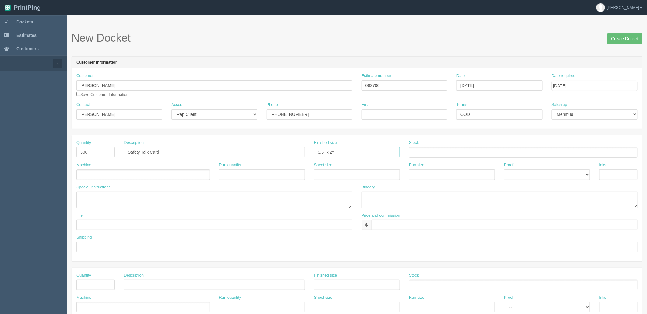
type input "3.5" x 2""
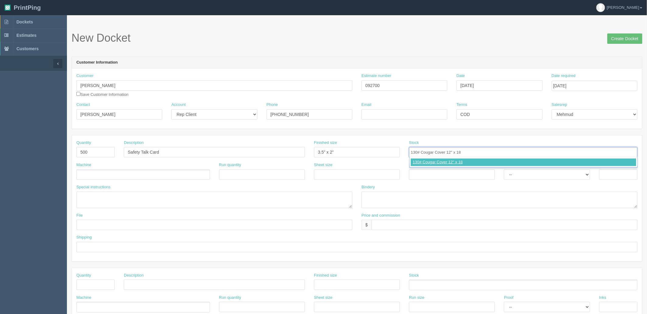
type input "130# Cougar Cover 12" x 18""
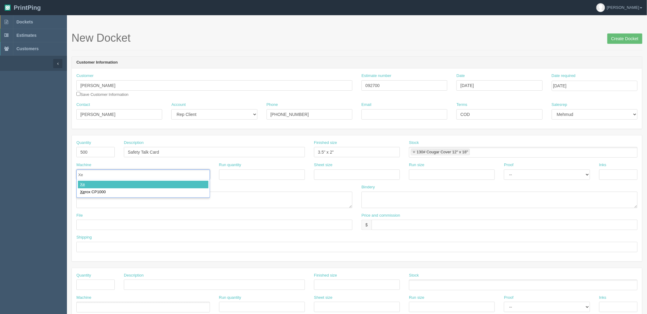
type input "Xer"
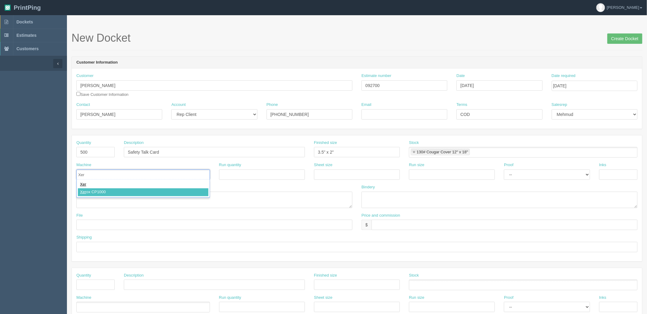
type input "Xerox CP1000"
type input "12" x 18""
paste input "12" x 18""
type input "12" x 18""
select select "Hard Copy"
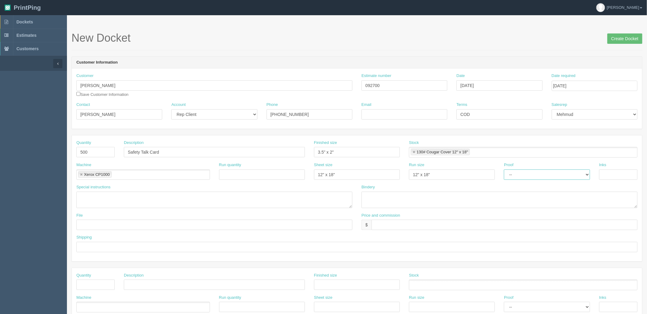
click at [504, 169] on select "-- Email Hard Copy" at bounding box center [547, 174] width 86 height 10
type input "4/4"
type textarea "double sided"
type textarea "trim to size"
drag, startPoint x: 138, startPoint y: 145, endPoint x: 87, endPoint y: 148, distance: 50.9
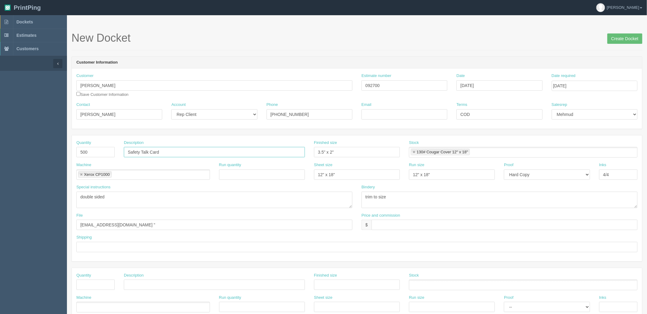
click at [84, 146] on div "Quantity 500 Description Safety Talk Card Finished size 3.5" x 2" Stock 130# Co…" at bounding box center [357, 151] width 570 height 22
click at [128, 224] on input "files@allrush.ca "" at bounding box center [214, 225] width 276 height 10
paste input "Safety Talk Card"
type input "files@allrush.ca "Marty - Safety Talk Card""
click at [391, 226] on input "$" at bounding box center [505, 225] width 266 height 10
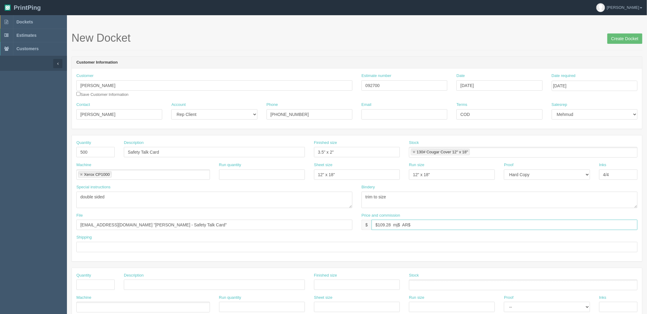
click at [418, 222] on input "$109.28 mj$ AR$" at bounding box center [505, 225] width 266 height 10
click at [401, 226] on input "$109.28 mj$ AR$23.01" at bounding box center [505, 225] width 266 height 10
type input "$109.28 mj$28.76 AR$23.01"
click at [165, 225] on input "files@allrush.ca "Marty - Safety Talk Card"" at bounding box center [214, 225] width 276 height 10
click at [145, 247] on input "text" at bounding box center [356, 247] width 561 height 10
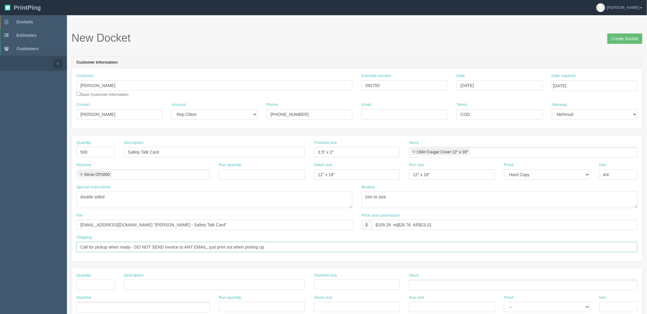
click at [293, 247] on input "Call for pickup when ready - DO NOT SEND Invoice to ANY EMAIL, just print out w…" at bounding box center [356, 247] width 561 height 10
click at [208, 245] on input "Call for pickup when ready - DO NOT SEND Invoice to ANY EMAIL, just print out w…" at bounding box center [356, 247] width 561 height 10
type input "Call for pickup when ready - DO NOT SEND Invoice to ANY EMAIL, just print out w…"
click at [623, 36] on input "Create Docket" at bounding box center [624, 38] width 35 height 10
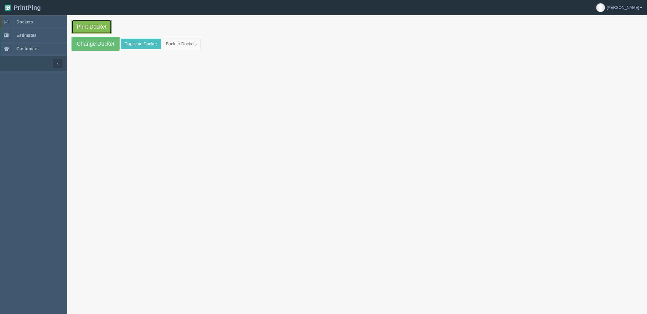
click at [96, 27] on link "Print Docket" at bounding box center [92, 27] width 40 height 14
click at [26, 21] on span "Dockets" at bounding box center [24, 21] width 16 height 5
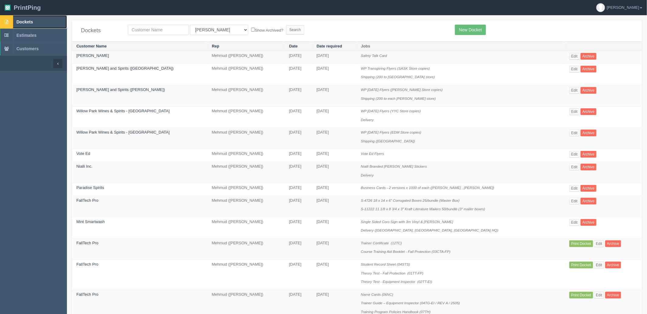
drag, startPoint x: 40, startPoint y: 21, endPoint x: 46, endPoint y: 26, distance: 8.0
click at [40, 21] on link "Dockets" at bounding box center [33, 21] width 67 height 13
